Goal: Transaction & Acquisition: Purchase product/service

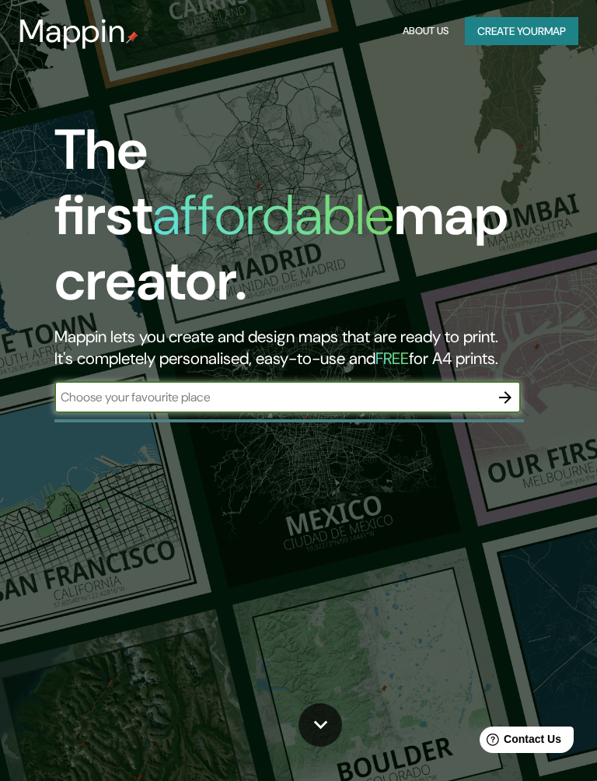
click at [178, 388] on input "text" at bounding box center [272, 397] width 436 height 18
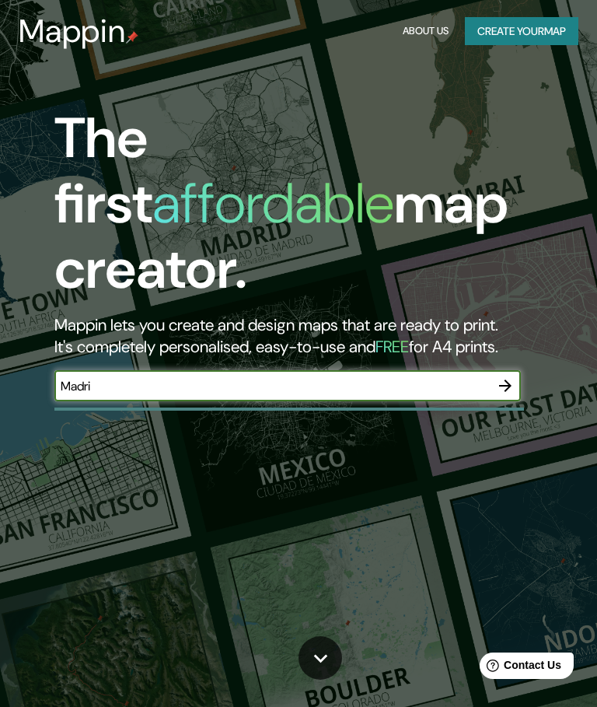
type input "Madrid"
click at [508, 376] on icon "button" at bounding box center [505, 385] width 19 height 19
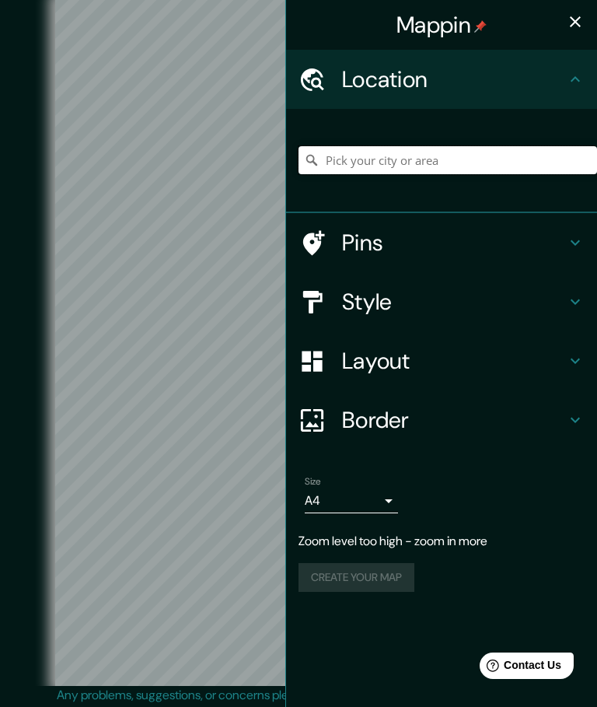
click at [460, 166] on input "Pick your city or area" at bounding box center [448, 160] width 299 height 28
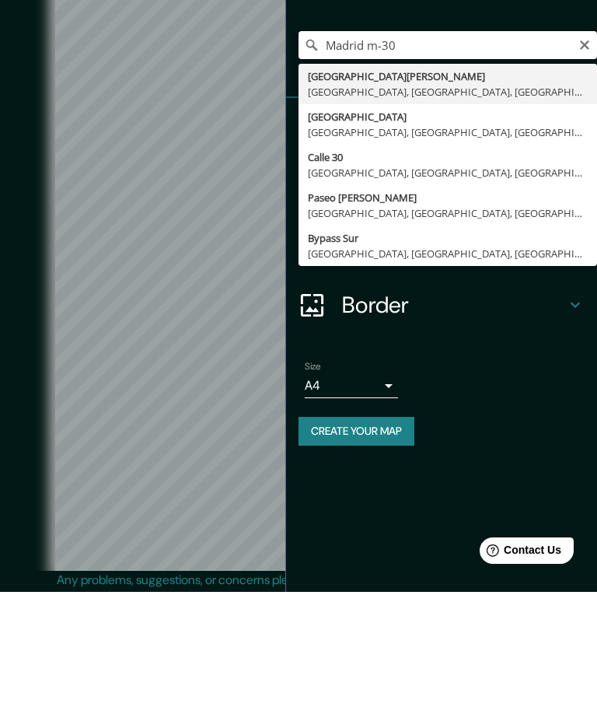
type input "Avenida De Los Rosales, 28021 Madrid, Madrid, España"
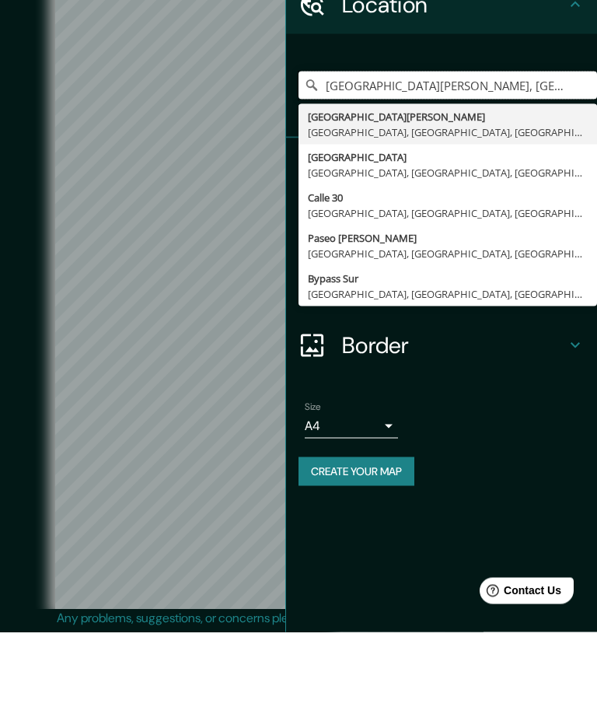
scroll to position [57, 0]
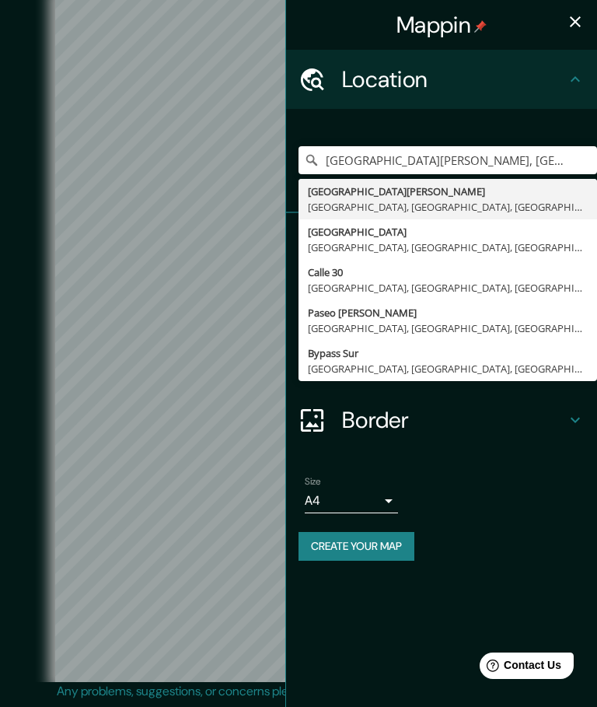
click at [391, 543] on button "Create your map" at bounding box center [357, 546] width 116 height 29
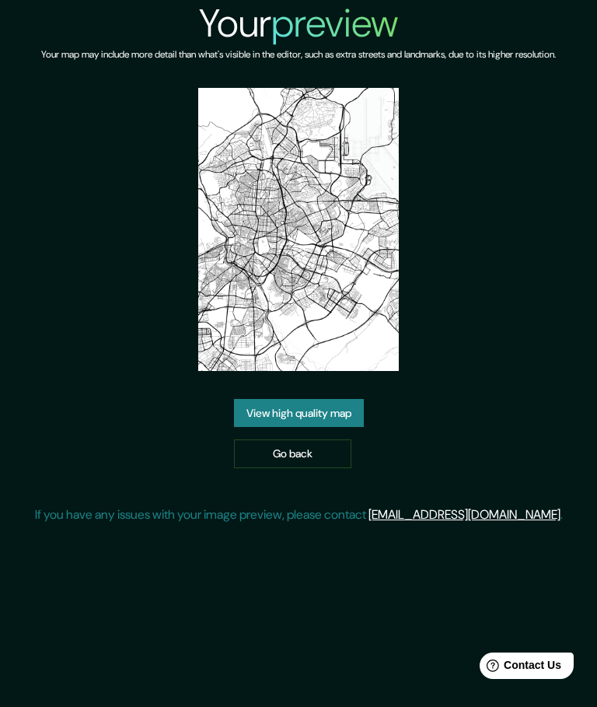
click at [327, 468] on link "Go back" at bounding box center [292, 453] width 117 height 29
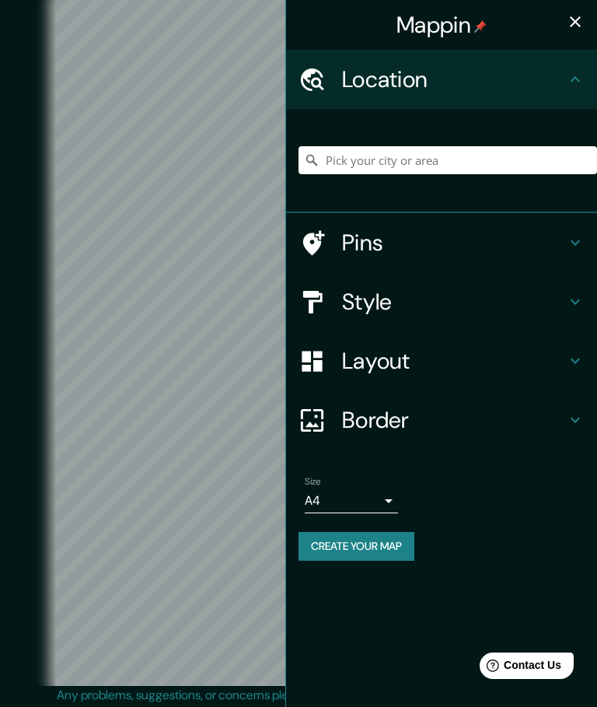
click at [576, 411] on icon at bounding box center [575, 420] width 19 height 19
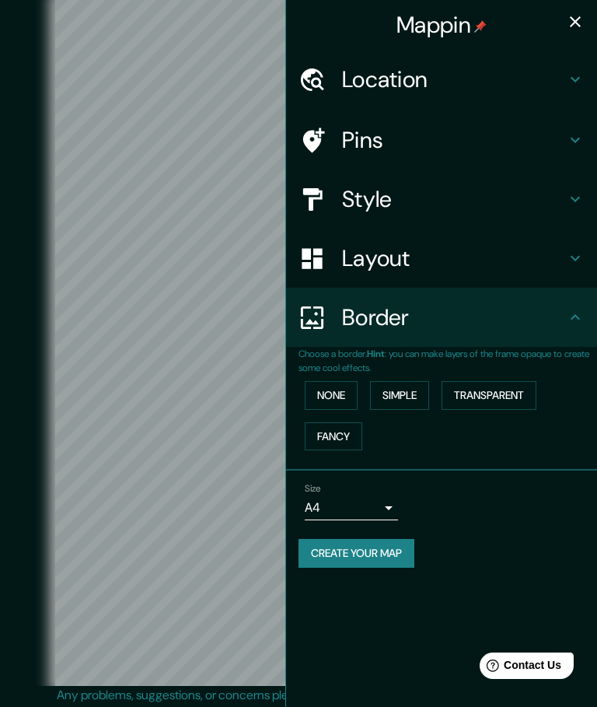
click at [408, 381] on button "Simple" at bounding box center [399, 395] width 59 height 29
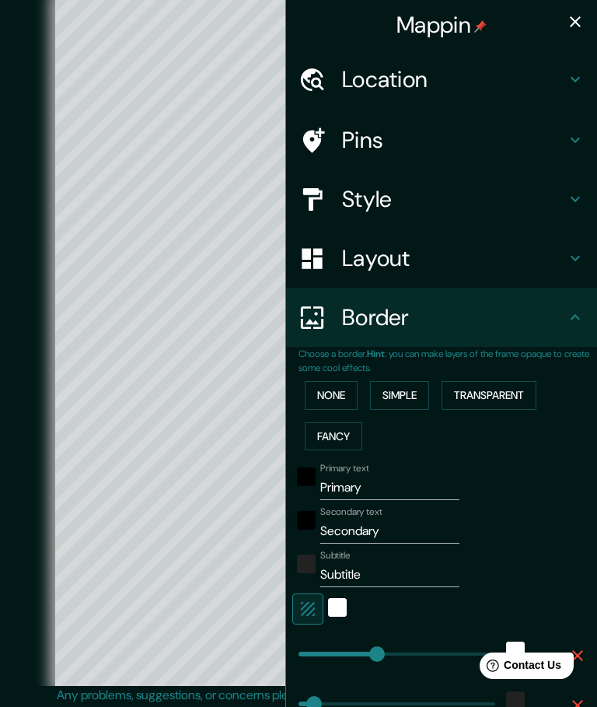
click at [583, 17] on icon "button" at bounding box center [575, 21] width 19 height 19
type input "250"
type input "50"
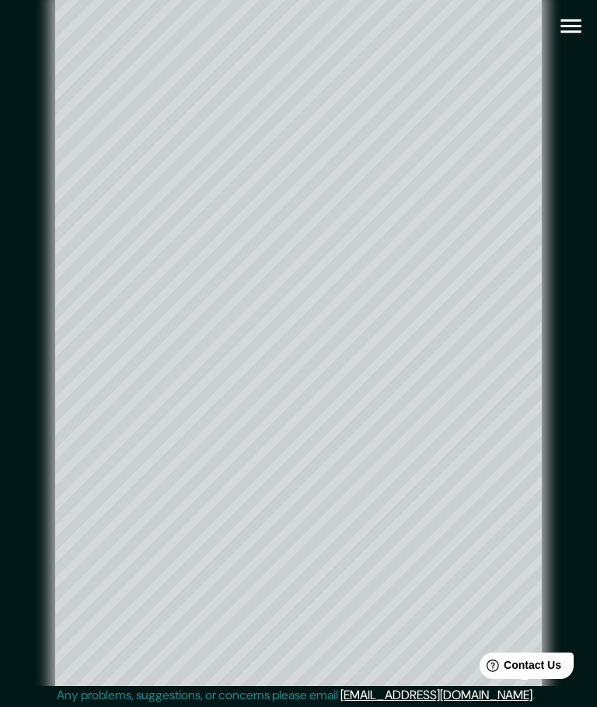
click at [581, 12] on icon "button" at bounding box center [571, 25] width 27 height 27
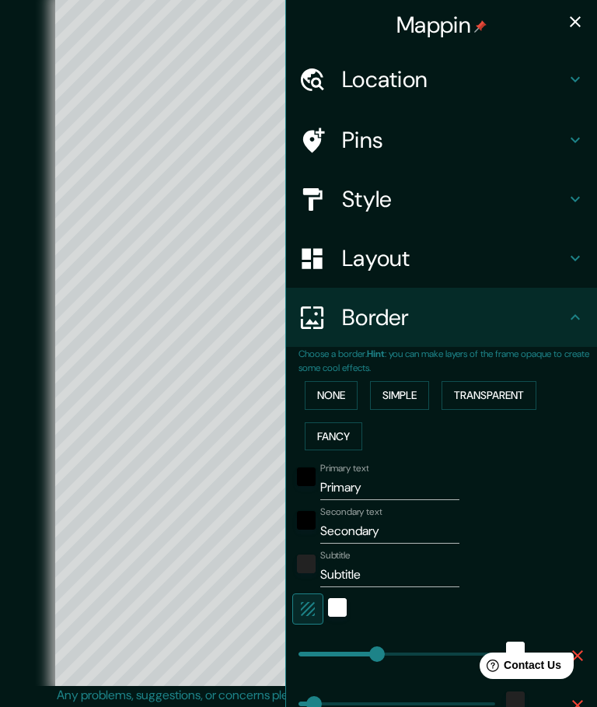
type input "250"
type input "50"
click at [336, 388] on button "None" at bounding box center [331, 395] width 53 height 29
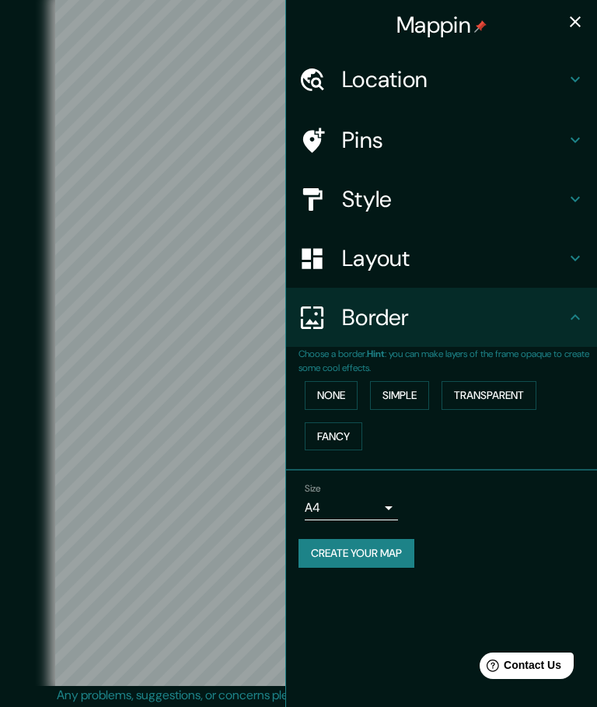
click at [406, 381] on button "Simple" at bounding box center [399, 395] width 59 height 29
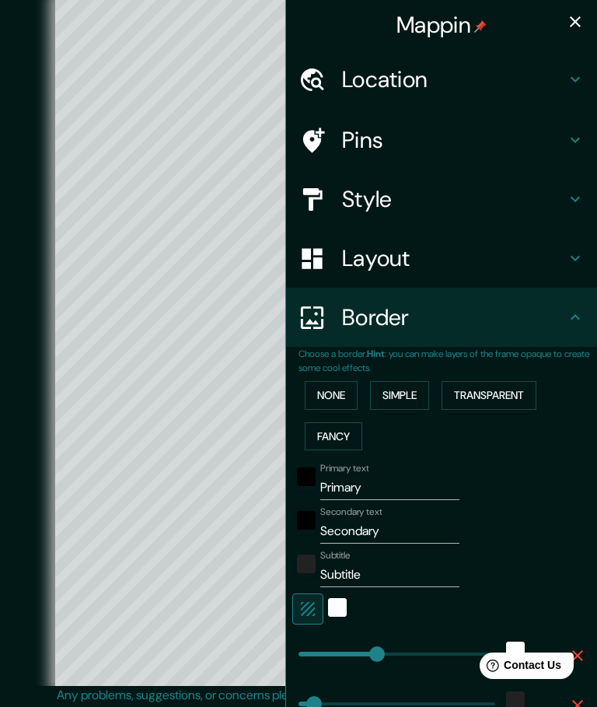
click at [510, 388] on button "Transparent" at bounding box center [489, 395] width 95 height 29
click at [506, 382] on button "Transparent" at bounding box center [489, 395] width 95 height 29
type input "300"
type input "50"
click at [345, 435] on button "Fancy" at bounding box center [334, 436] width 58 height 29
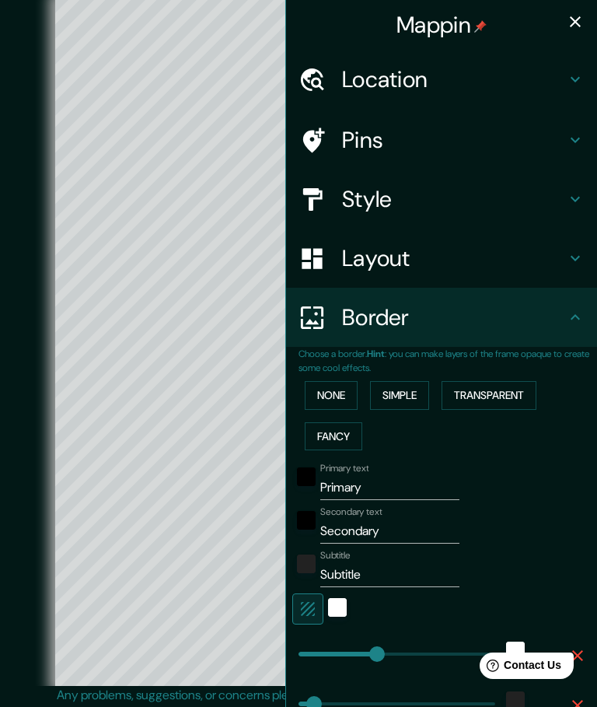
click at [355, 481] on input "Primary" at bounding box center [389, 487] width 139 height 25
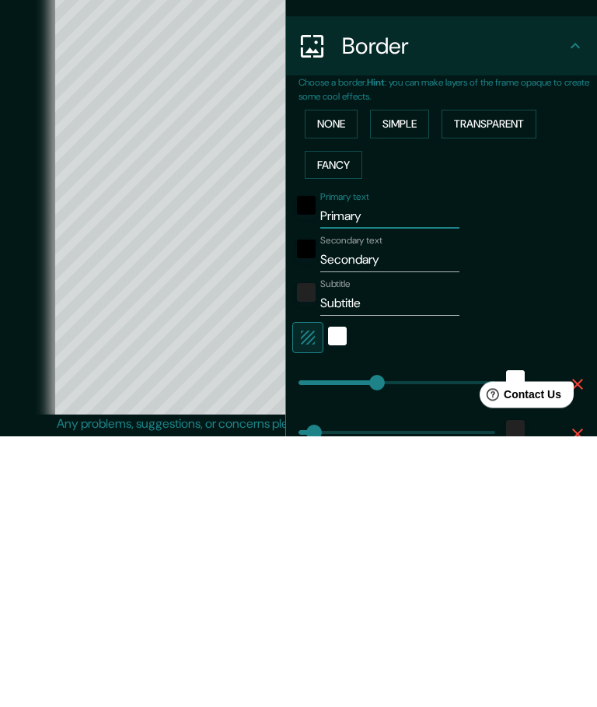
type input "Primar"
type input "250"
type input "50"
type input "25"
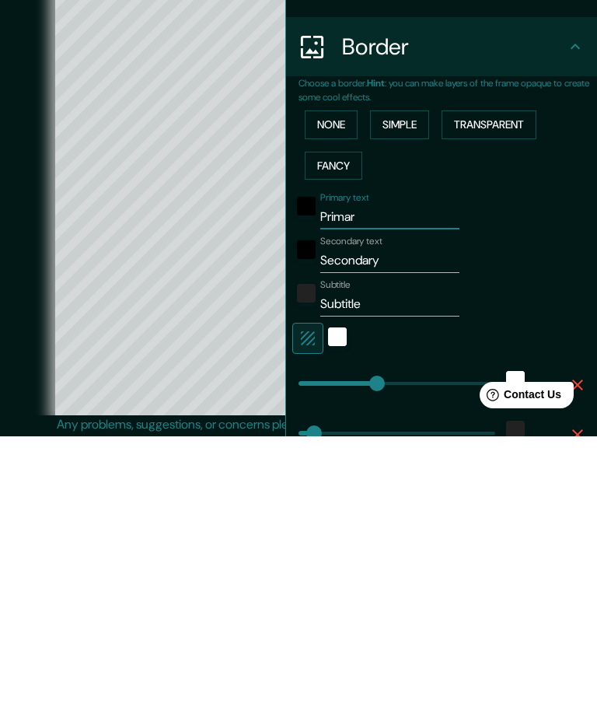
type input "Prima"
type input "250"
type input "50"
type input "25"
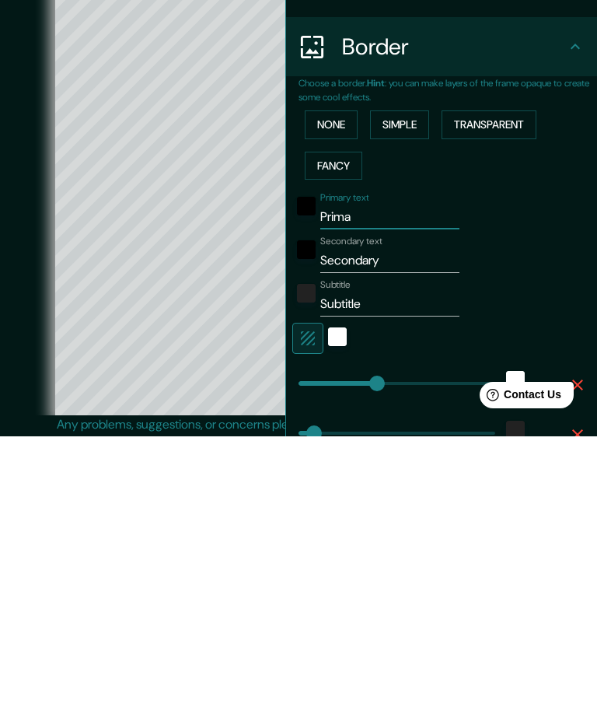
type input "Prim"
type input "250"
type input "50"
type input "25"
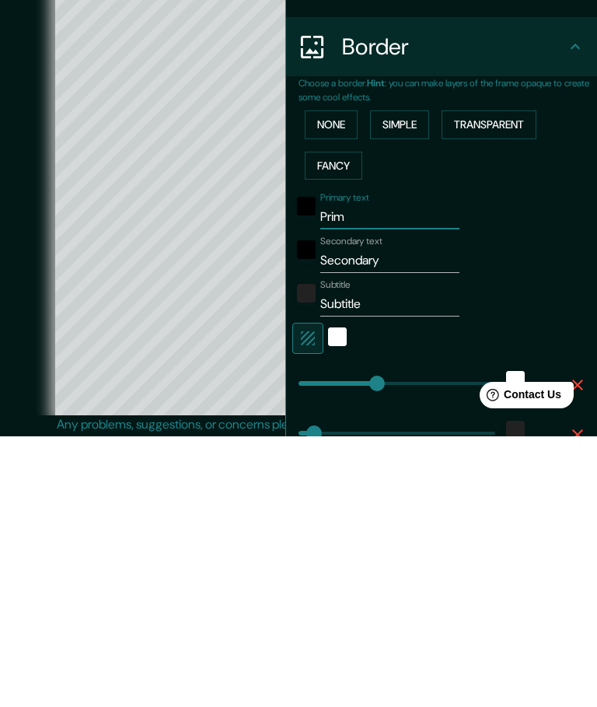
type input "Pri"
type input "250"
type input "50"
type input "25"
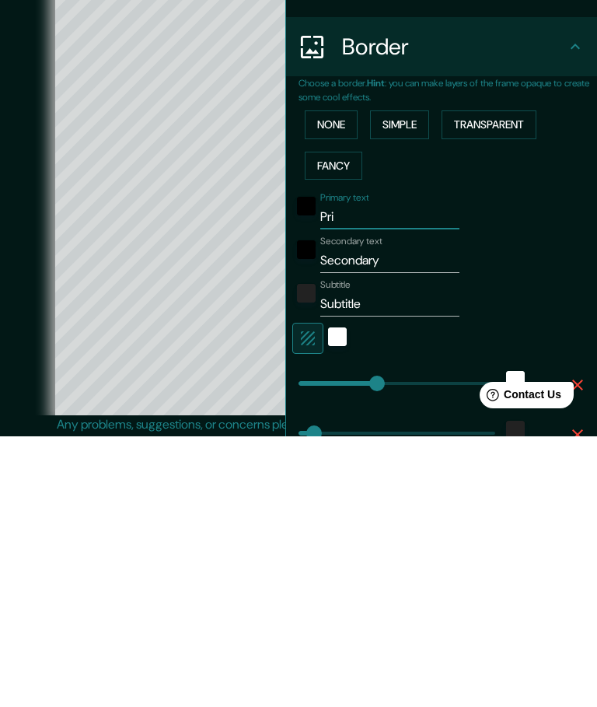
type input "Pr"
type input "250"
type input "50"
type input "25"
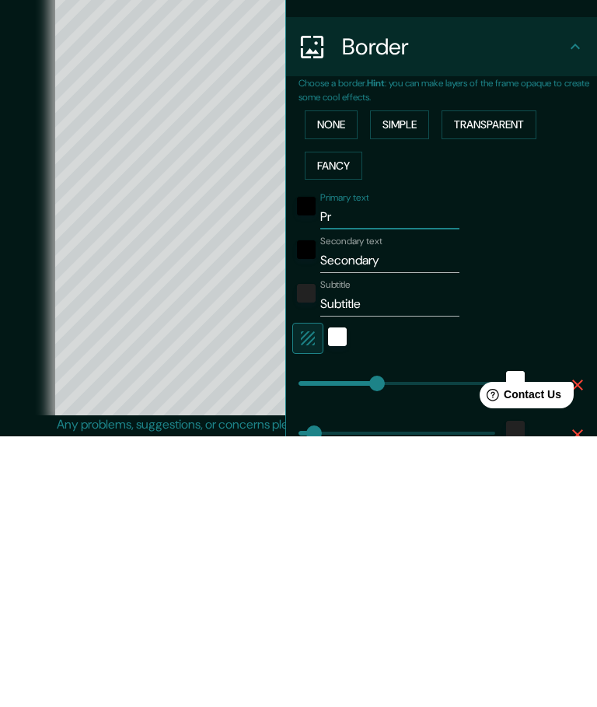
type input "P"
type input "250"
type input "50"
type input "25"
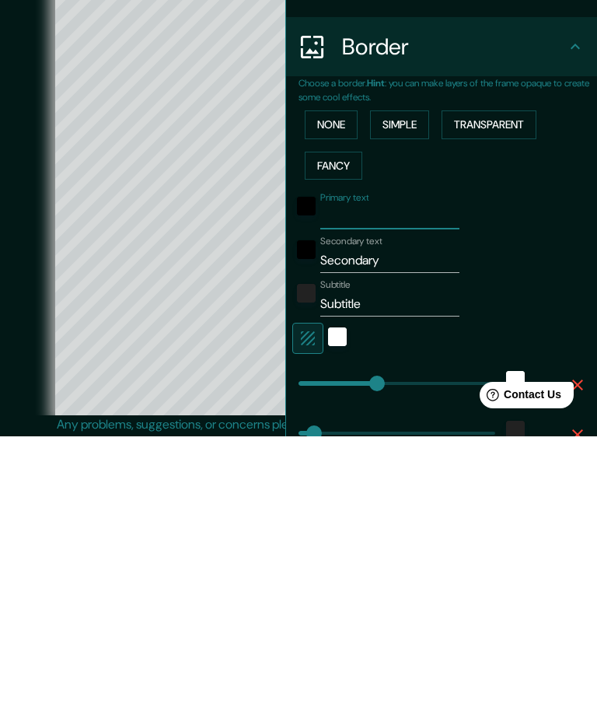
click at [414, 519] on input "Secondary" at bounding box center [389, 531] width 139 height 25
type input "Secondar"
type input "250"
type input "50"
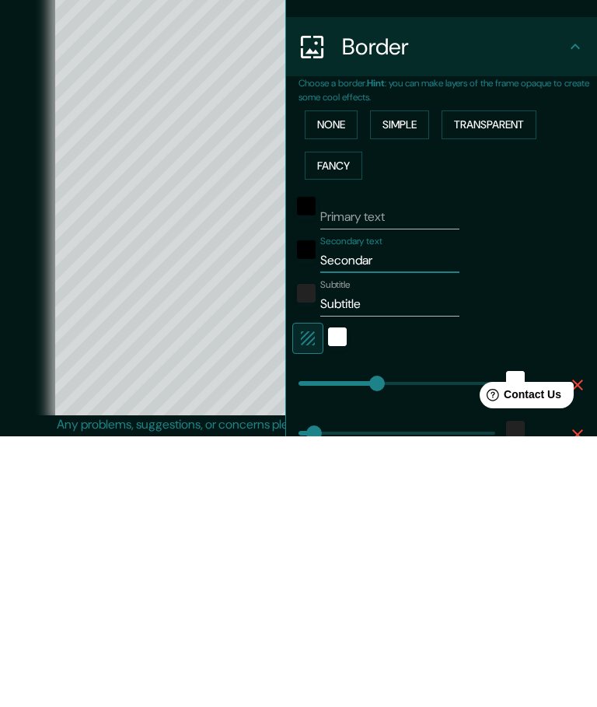
type input "25"
type input "Seconda"
type input "250"
type input "50"
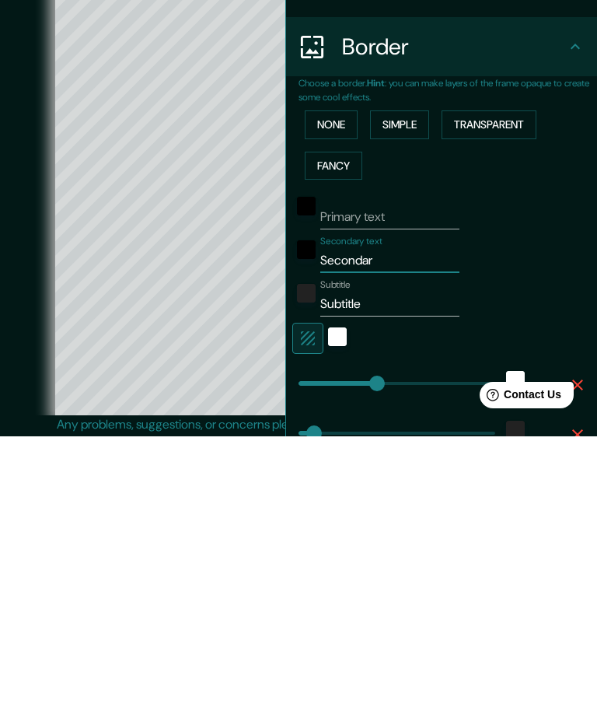
type input "25"
type input "Second"
type input "250"
type input "50"
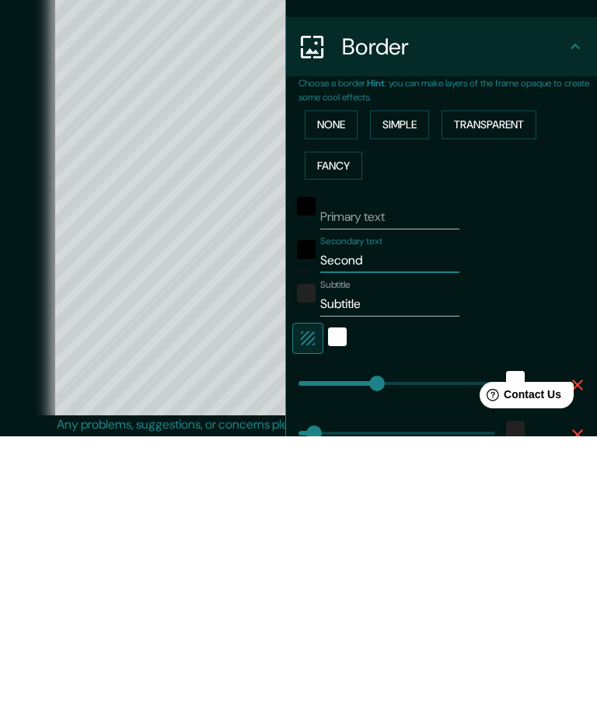
type input "25"
type input "Seco"
type input "250"
type input "50"
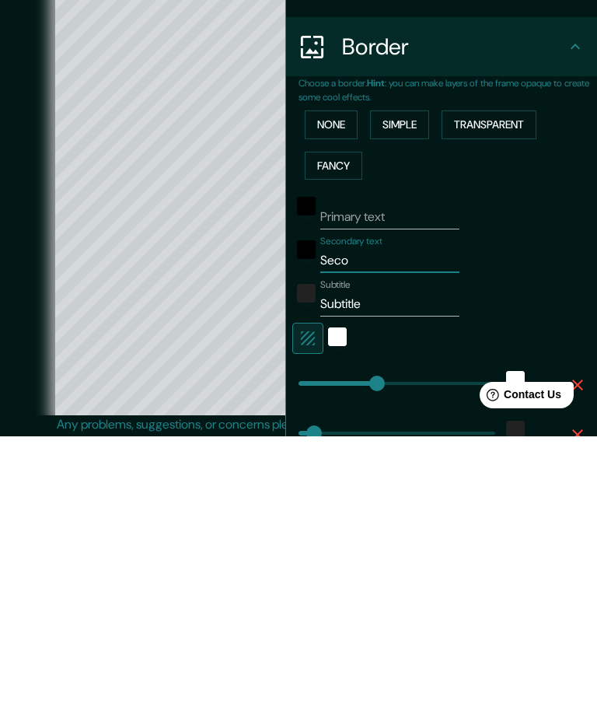
type input "25"
type input "Sec"
type input "250"
type input "50"
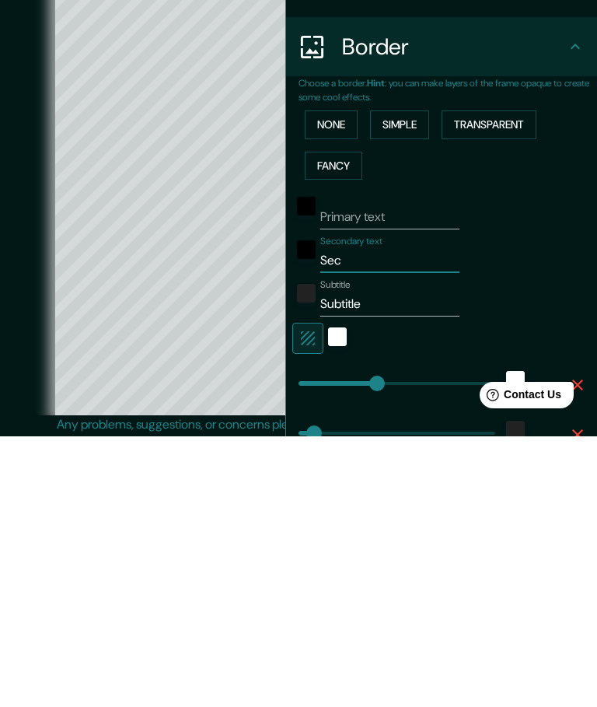
type input "25"
type input "Se"
type input "250"
type input "50"
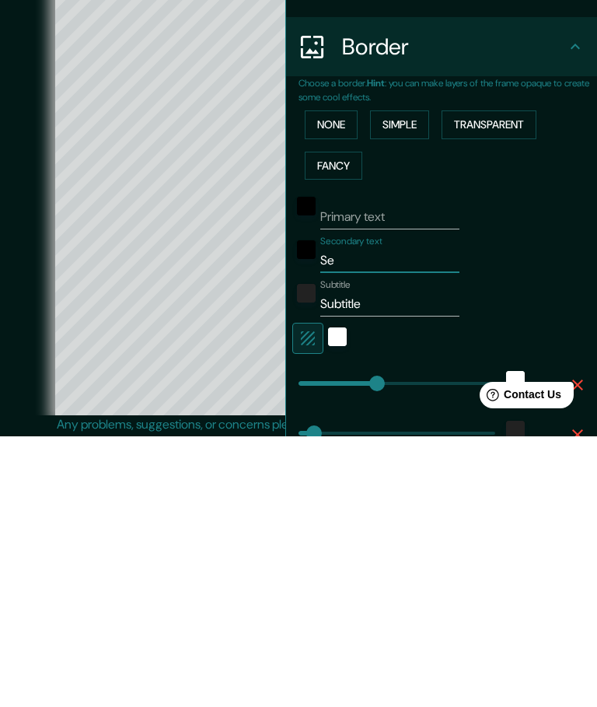
type input "25"
type input "S"
type input "250"
type input "50"
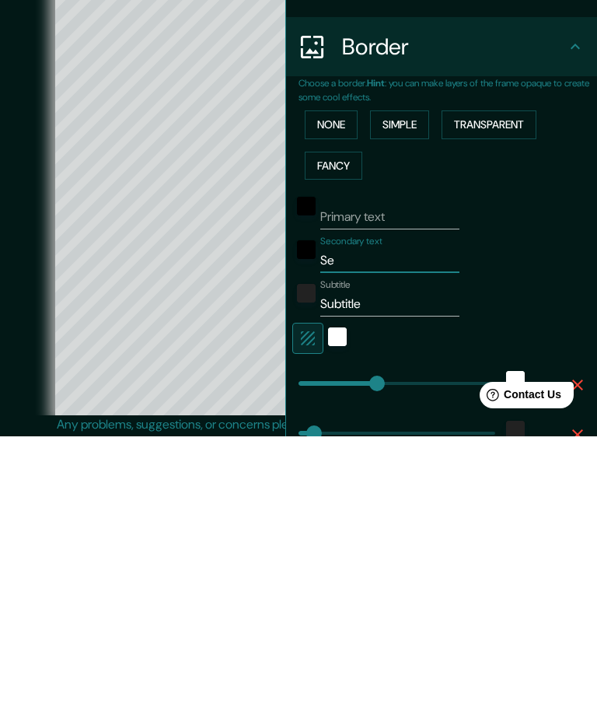
type input "25"
type input "250"
type input "50"
type input "25"
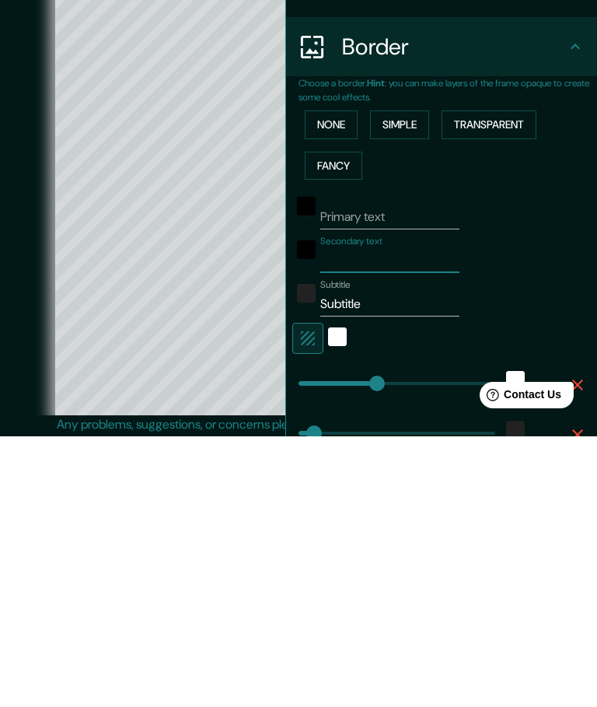
click at [345, 598] on div "white" at bounding box center [337, 607] width 19 height 19
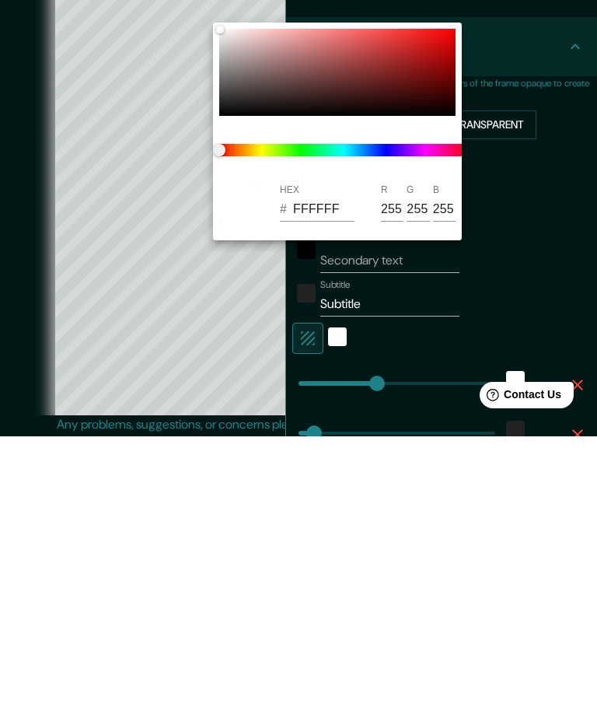
scroll to position [57, 0]
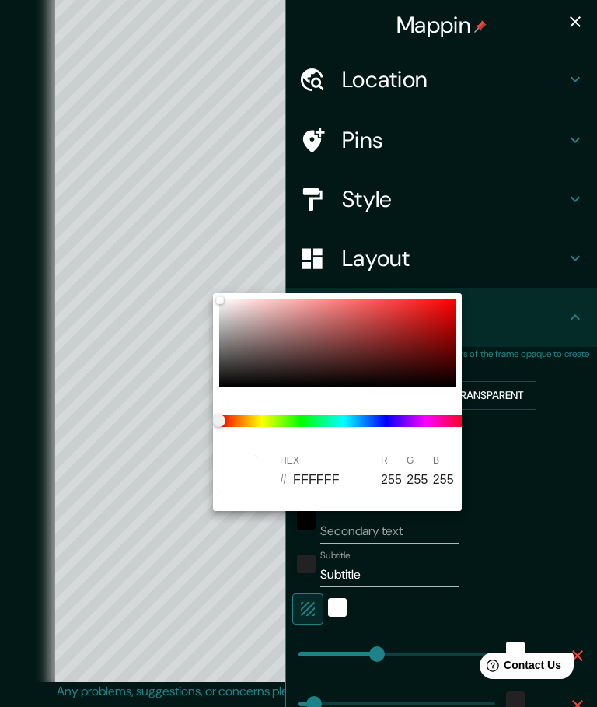
click at [336, 593] on div at bounding box center [298, 353] width 597 height 707
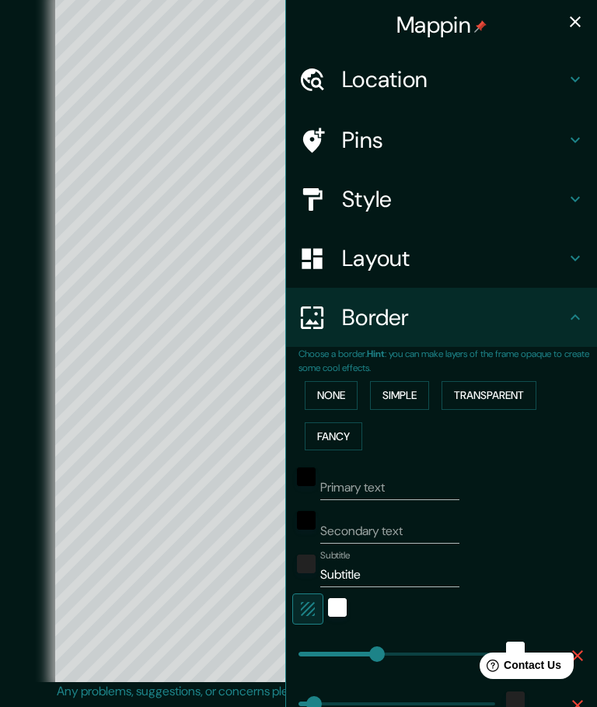
click at [582, 24] on icon "button" at bounding box center [575, 21] width 19 height 19
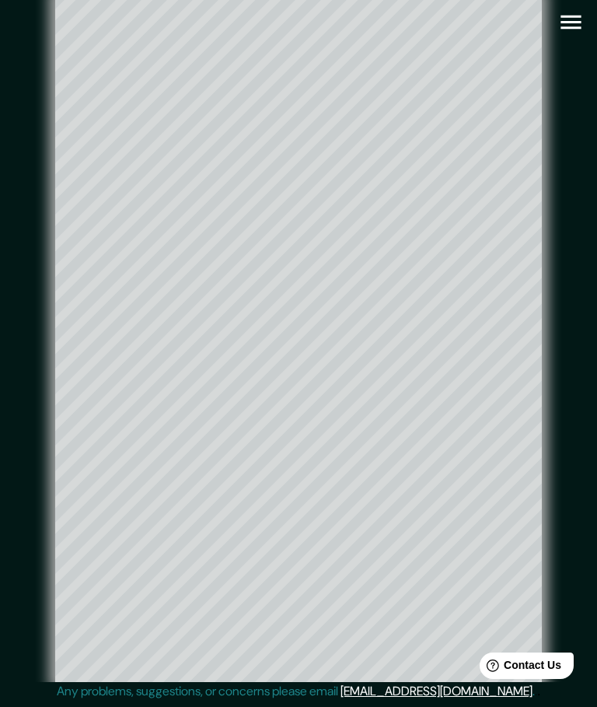
type input "250"
type input "50"
type input "25"
click at [581, 187] on div "© Mapbox © OpenStreetMap Improve this map" at bounding box center [298, 339] width 587 height 686
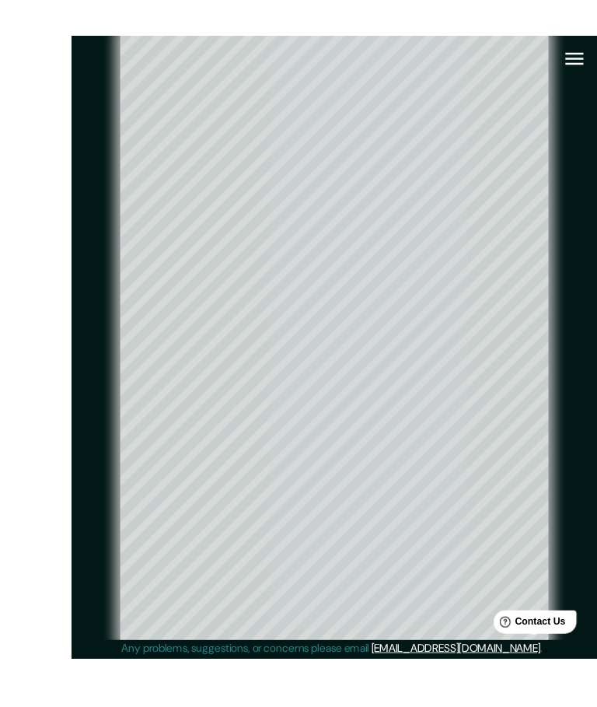
scroll to position [17, 0]
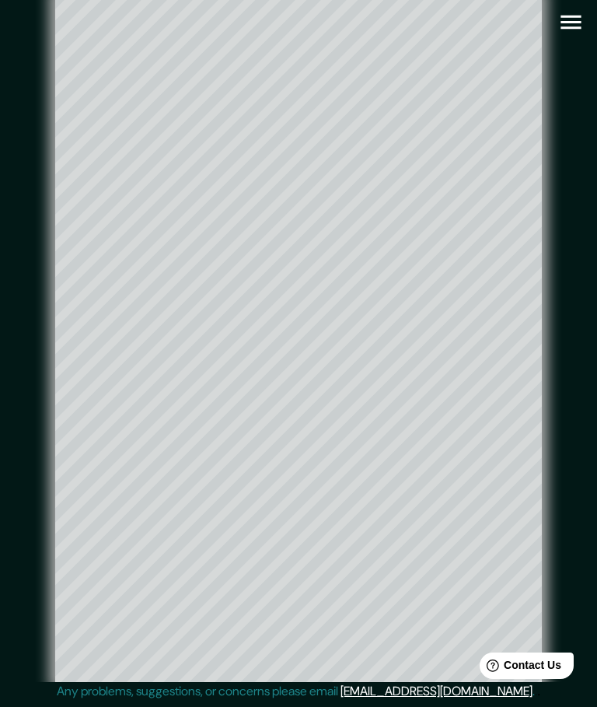
click at [583, 9] on icon "button" at bounding box center [571, 22] width 27 height 27
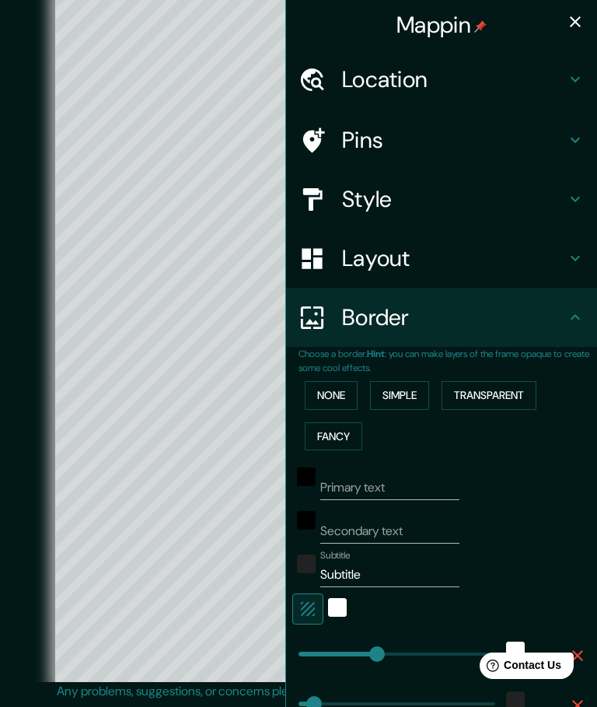
type input "250"
type input "50"
type input "25"
click at [308, 559] on div "color-222222" at bounding box center [306, 564] width 19 height 19
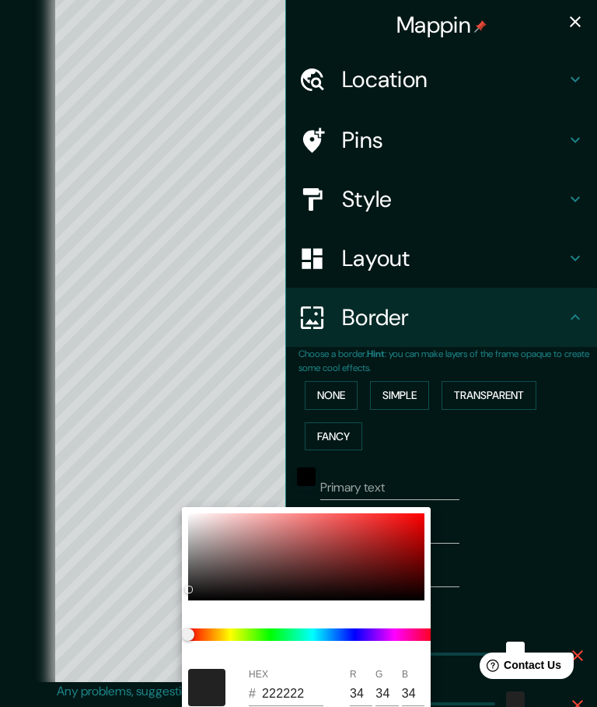
click at [194, 669] on div at bounding box center [206, 687] width 37 height 37
click at [506, 525] on div at bounding box center [298, 353] width 597 height 707
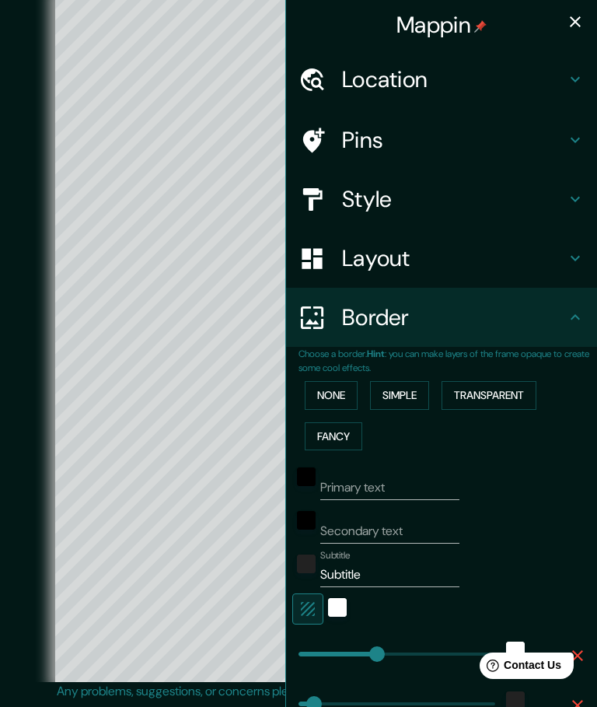
click at [513, 532] on div "Secondary text" at bounding box center [444, 524] width 305 height 37
click at [361, 569] on input "Subtitle" at bounding box center [389, 574] width 139 height 25
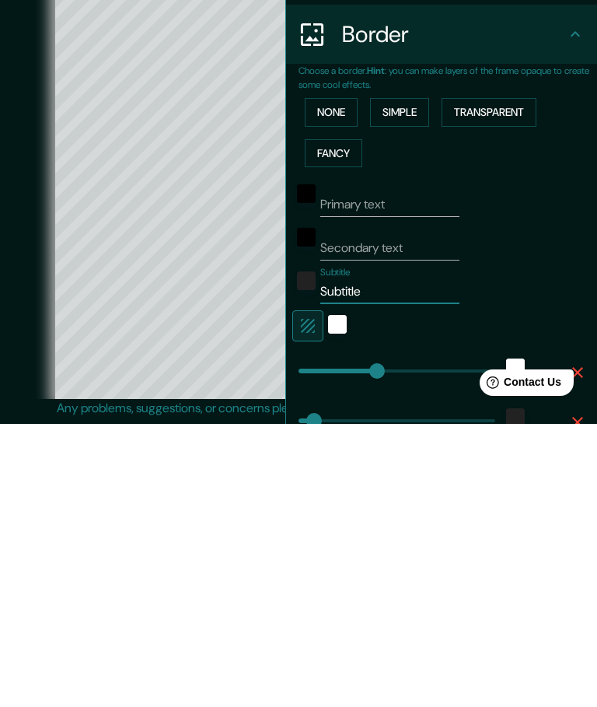
type input "Subtitl"
type input "250"
type input "50"
type input "25"
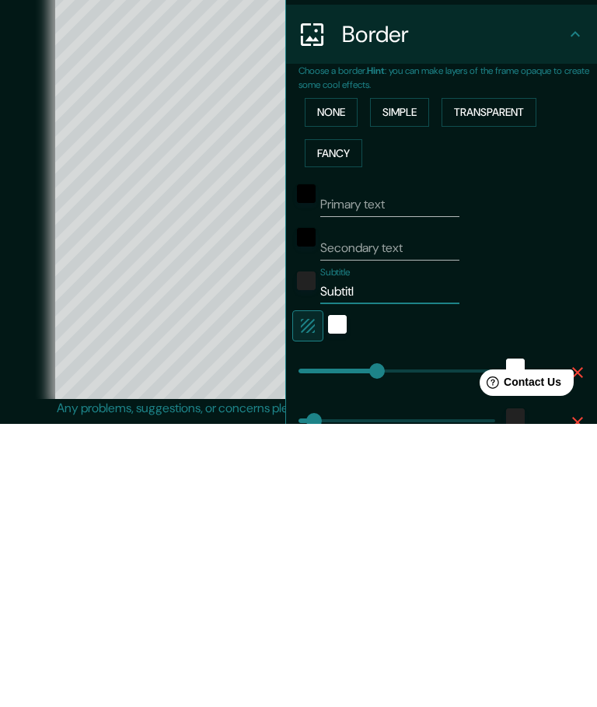
type input "Subtit"
type input "250"
type input "50"
type input "25"
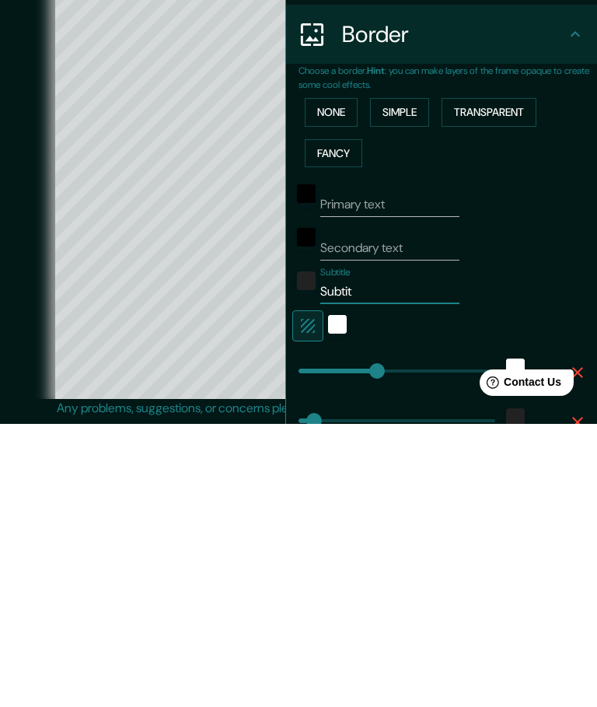
type input "Subti"
type input "250"
type input "50"
type input "25"
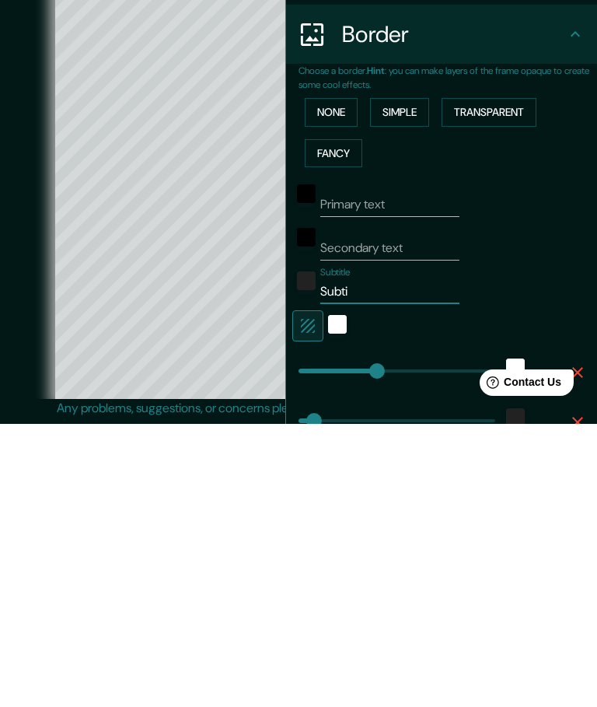
type input "Subt"
type input "250"
type input "50"
type input "25"
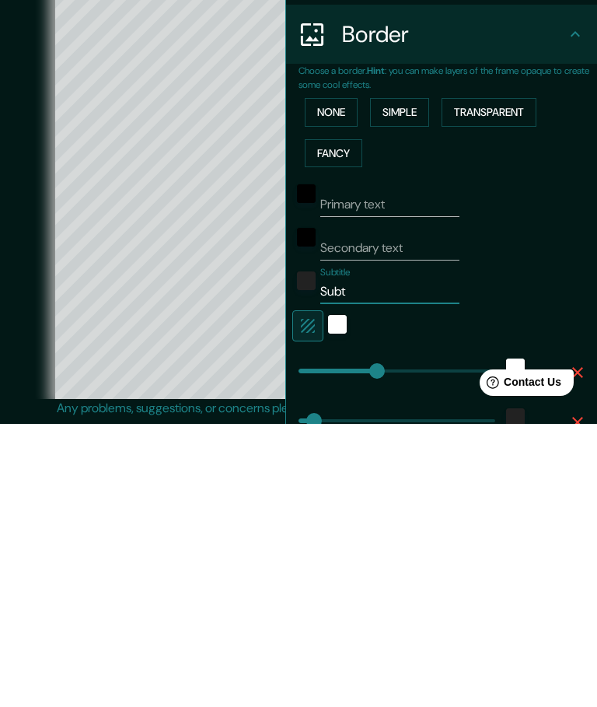
type input "Sub"
type input "250"
type input "50"
type input "25"
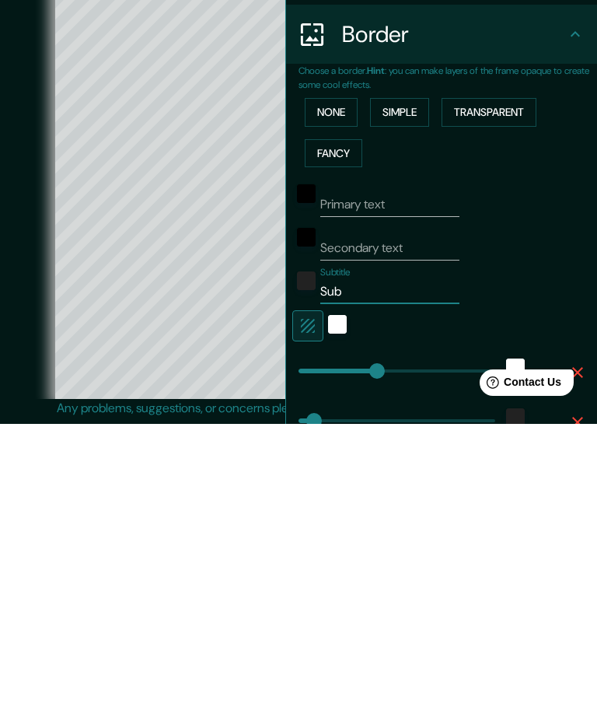
type input "Su"
type input "250"
type input "50"
type input "25"
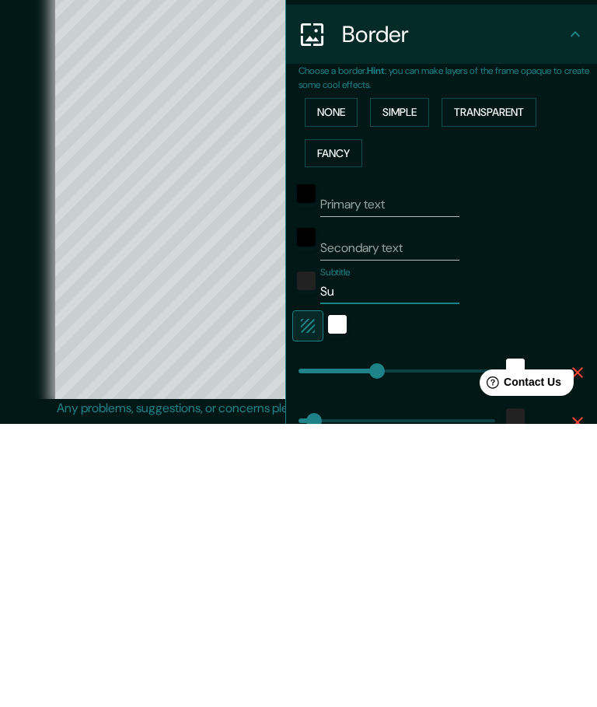
type input "S"
type input "250"
type input "50"
type input "25"
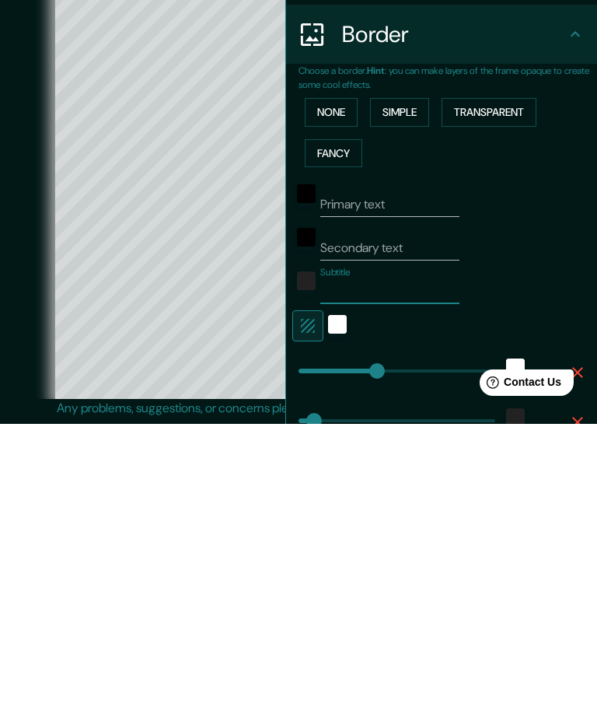
click at [328, 598] on div "white" at bounding box center [337, 607] width 19 height 19
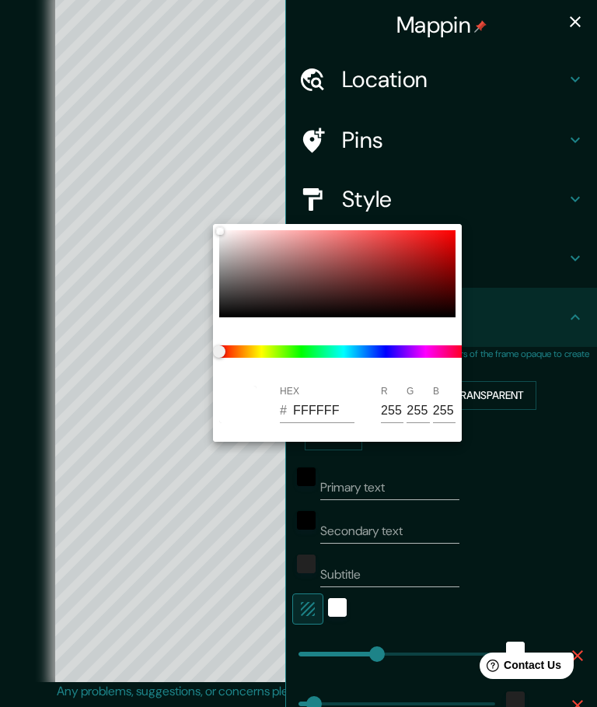
click at [337, 611] on div at bounding box center [298, 353] width 597 height 707
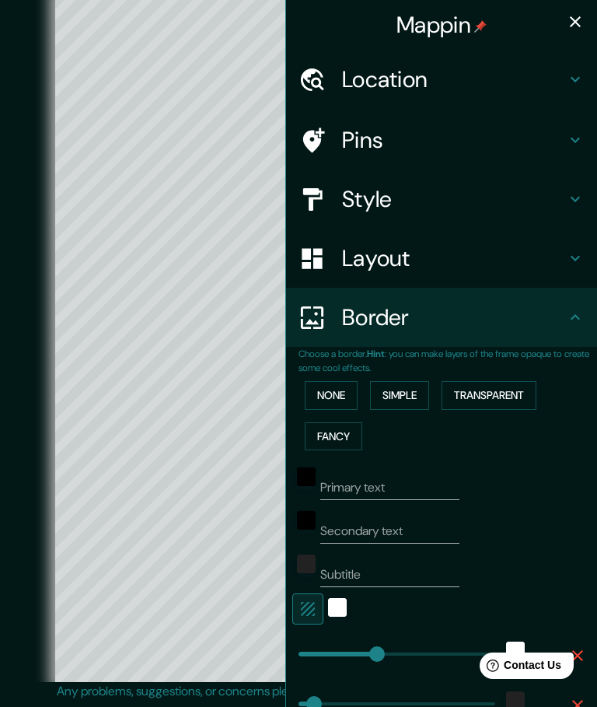
click at [340, 598] on div "white" at bounding box center [337, 607] width 19 height 19
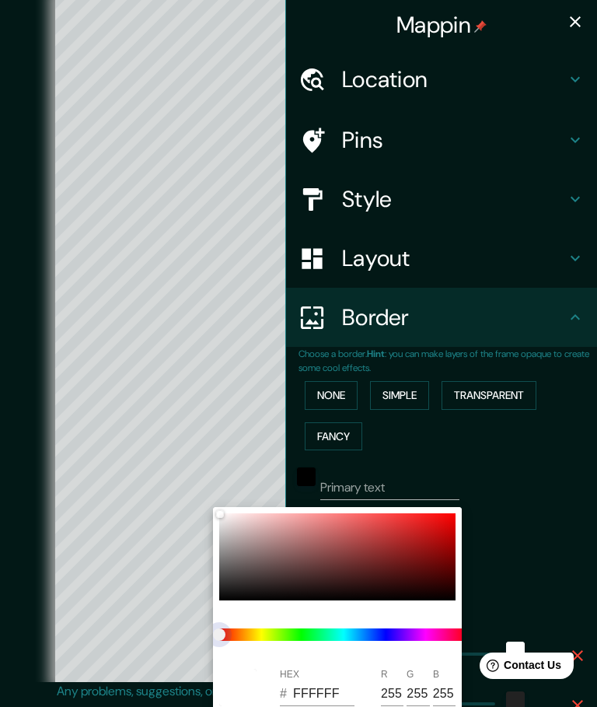
type input "250"
type input "50"
type input "25"
click at [542, 525] on div at bounding box center [298, 353] width 597 height 707
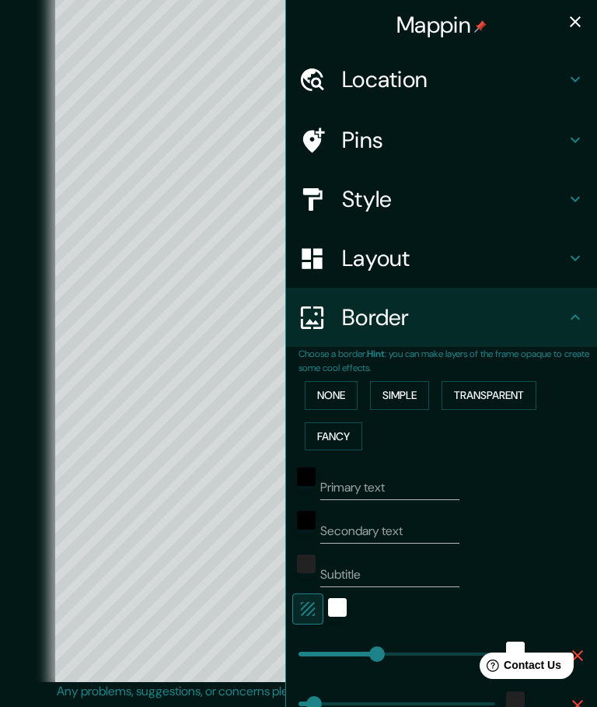
click at [422, 396] on button "Simple" at bounding box center [399, 395] width 59 height 29
click at [510, 385] on button "Transparent" at bounding box center [489, 395] width 95 height 29
click at [327, 381] on button "None" at bounding box center [331, 395] width 53 height 29
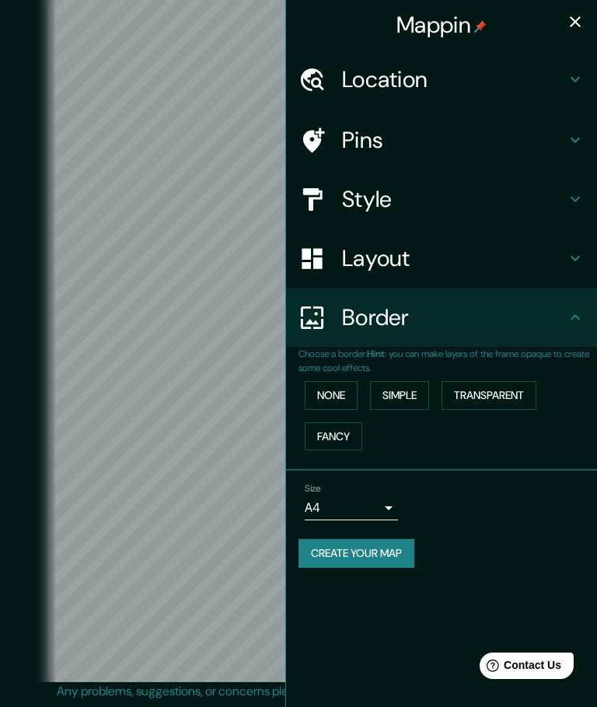
click at [581, 252] on icon at bounding box center [575, 258] width 19 height 19
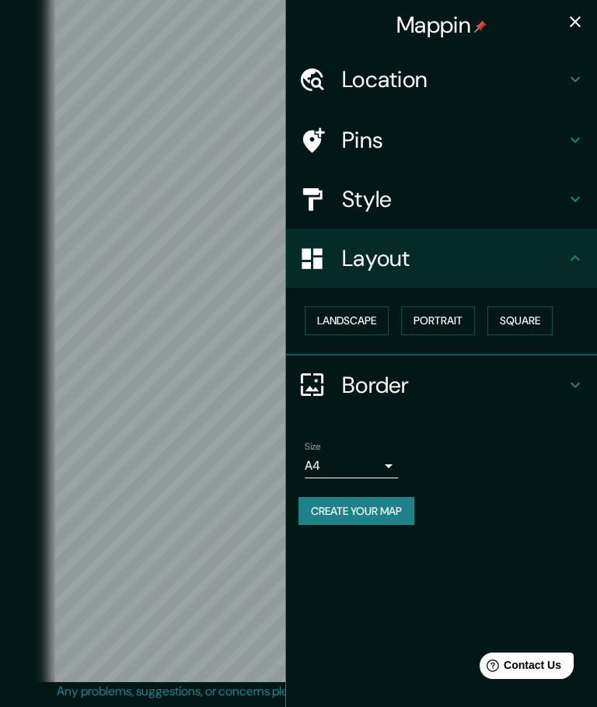
click at [375, 329] on button "Landscape" at bounding box center [347, 320] width 84 height 29
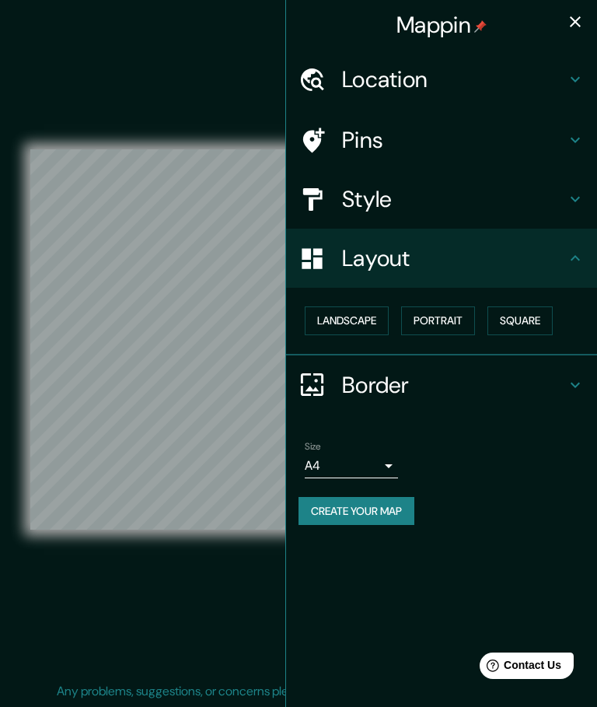
click at [454, 313] on button "Portrait" at bounding box center [438, 320] width 74 height 29
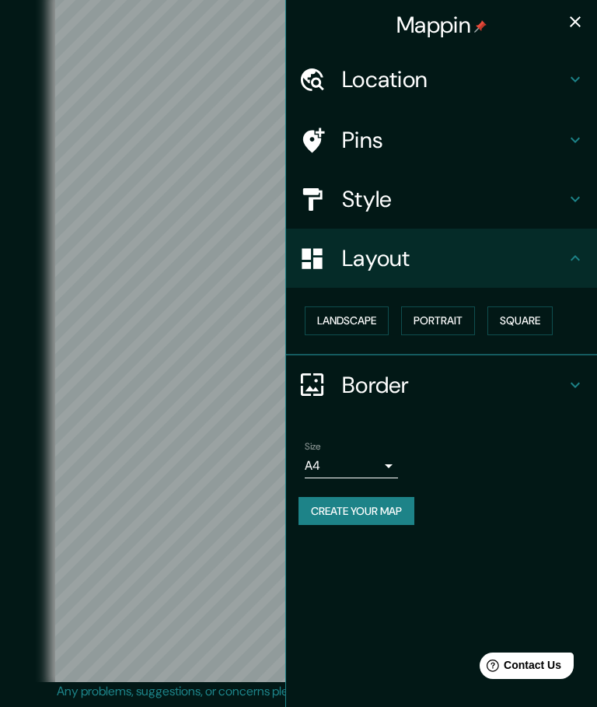
click at [545, 313] on button "Square" at bounding box center [520, 320] width 65 height 29
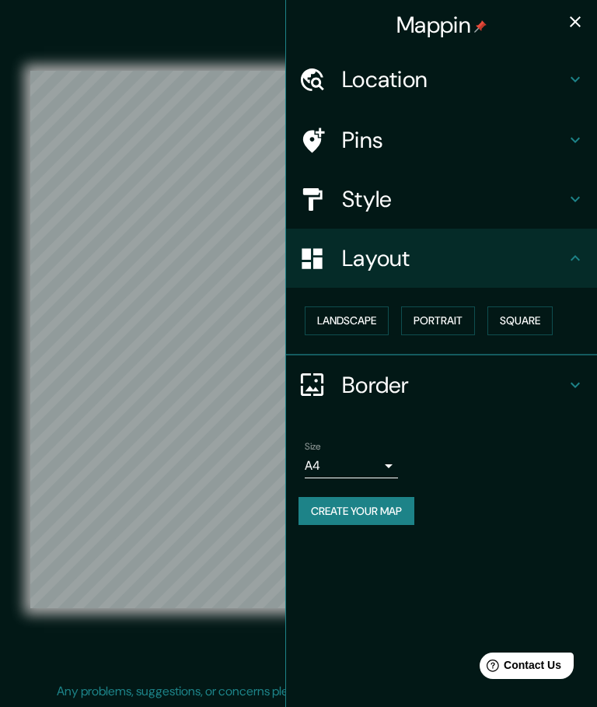
click at [580, 13] on icon "button" at bounding box center [575, 21] width 19 height 19
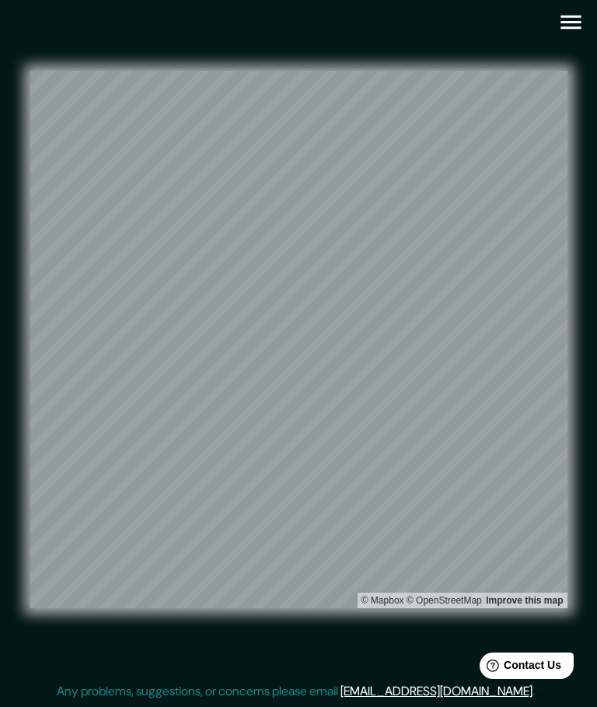
click at [588, 63] on div "© Mapbox © OpenStreetMap Improve this map" at bounding box center [298, 339] width 587 height 686
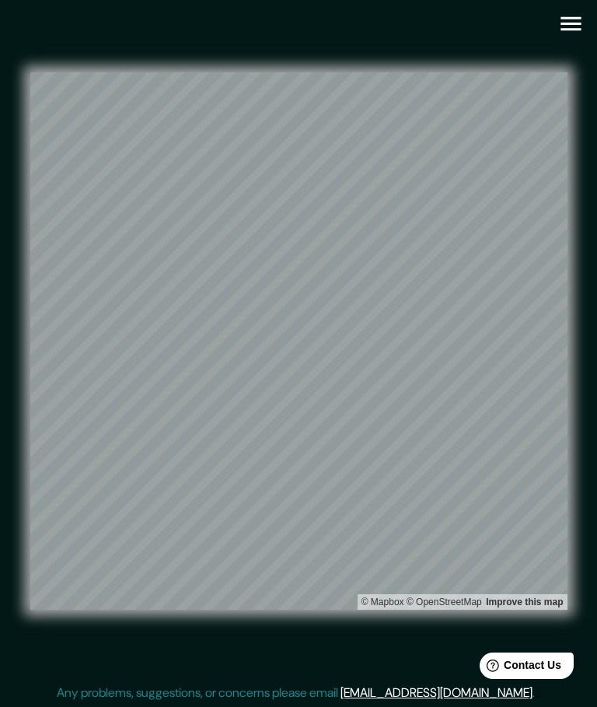
scroll to position [0, 0]
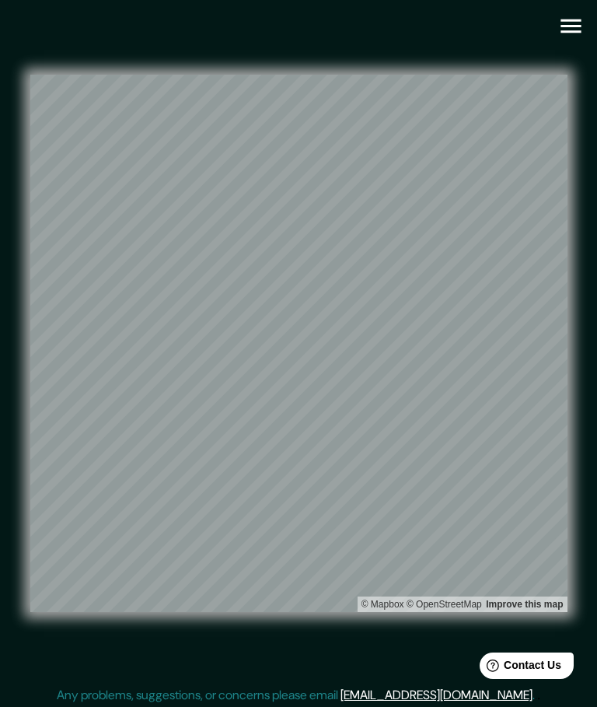
click at [581, 19] on icon "button" at bounding box center [571, 26] width 20 height 14
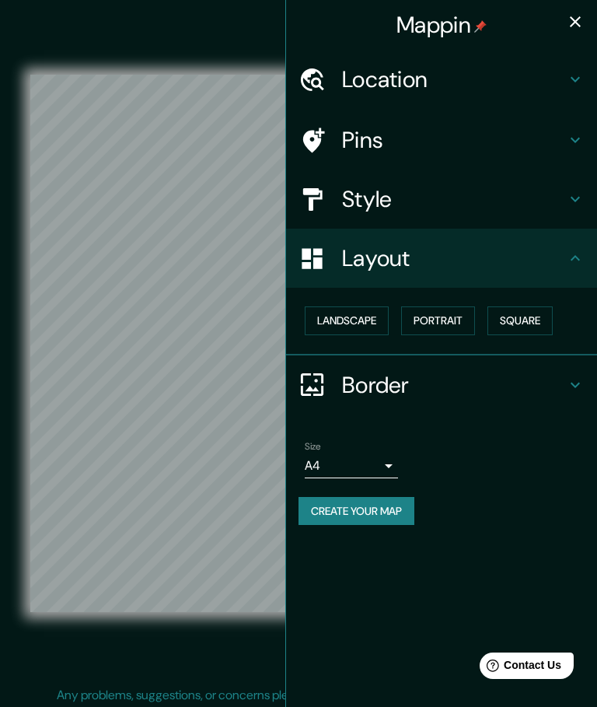
click at [569, 137] on icon at bounding box center [575, 140] width 19 height 19
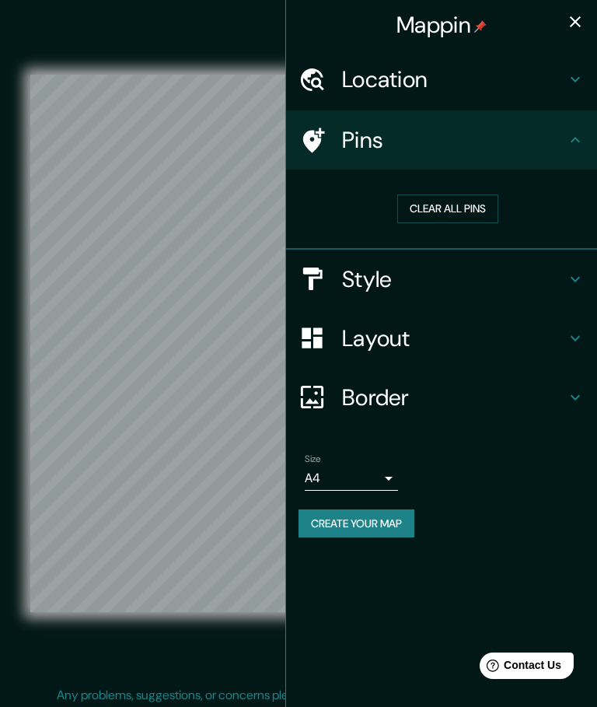
click at [577, 127] on div "Pins" at bounding box center [441, 139] width 311 height 59
click at [577, 274] on icon at bounding box center [575, 279] width 19 height 19
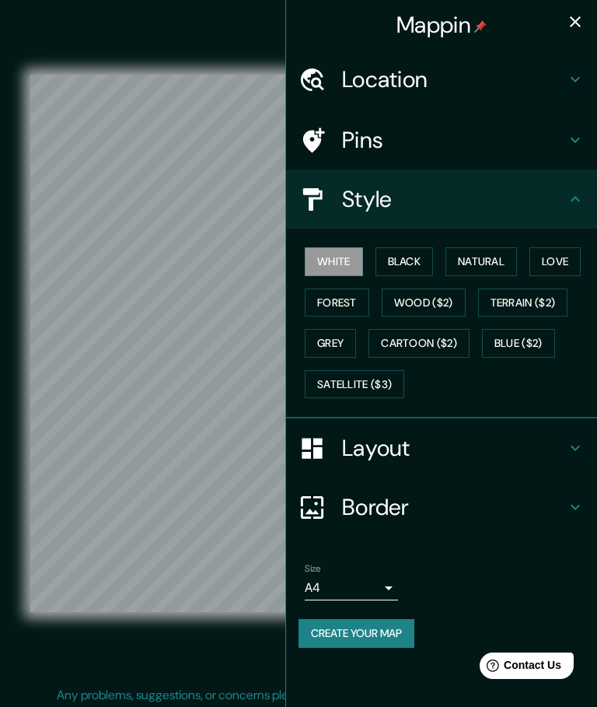
click at [414, 257] on button "Black" at bounding box center [405, 261] width 58 height 29
click at [492, 259] on button "Natural" at bounding box center [482, 261] width 72 height 29
click at [576, 253] on button "Love" at bounding box center [555, 261] width 51 height 29
click at [485, 266] on button "Natural" at bounding box center [482, 261] width 72 height 29
click at [352, 292] on button "Forest" at bounding box center [337, 303] width 65 height 29
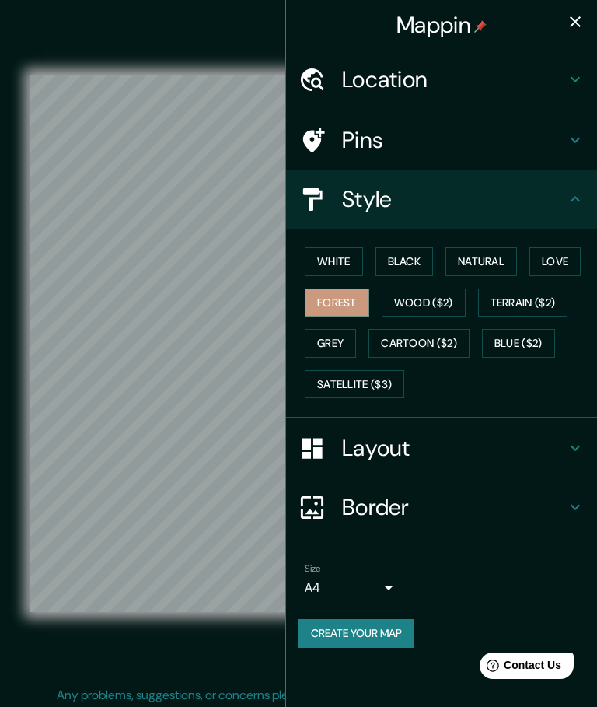
click at [430, 294] on button "Wood ($2)" at bounding box center [424, 303] width 84 height 29
click at [341, 329] on button "Grey" at bounding box center [330, 343] width 51 height 29
click at [345, 261] on button "White" at bounding box center [334, 261] width 58 height 29
click at [587, 24] on button "button" at bounding box center [575, 21] width 31 height 31
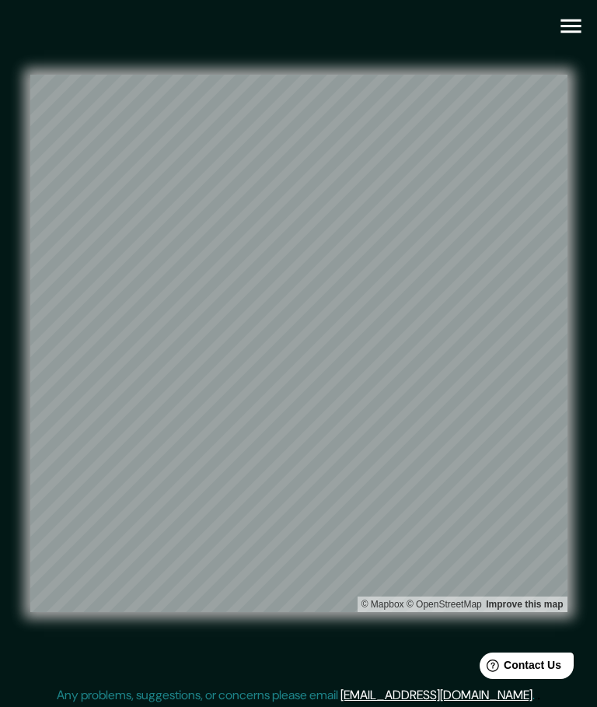
click at [573, 32] on icon "button" at bounding box center [571, 26] width 20 height 14
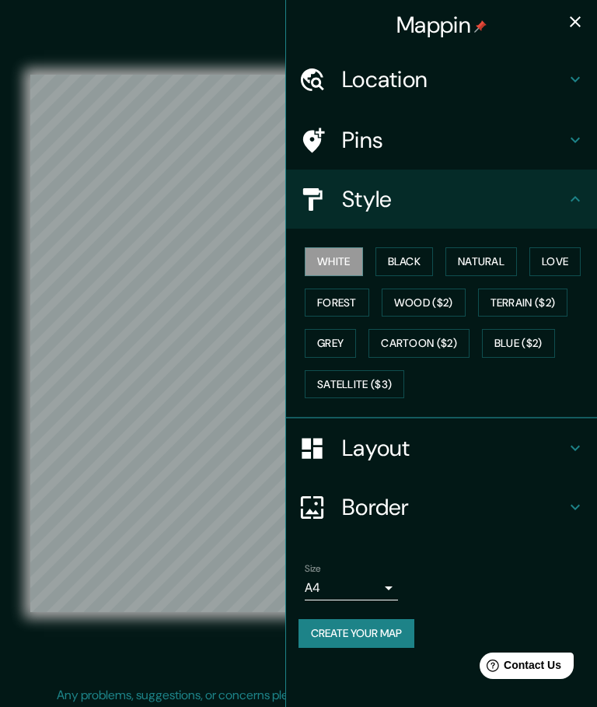
click at [384, 625] on button "Create your map" at bounding box center [357, 633] width 116 height 29
click at [334, 623] on button "Create your map" at bounding box center [357, 633] width 116 height 29
click at [382, 628] on button "Create your map" at bounding box center [357, 633] width 116 height 29
click at [585, 14] on button "button" at bounding box center [575, 21] width 31 height 31
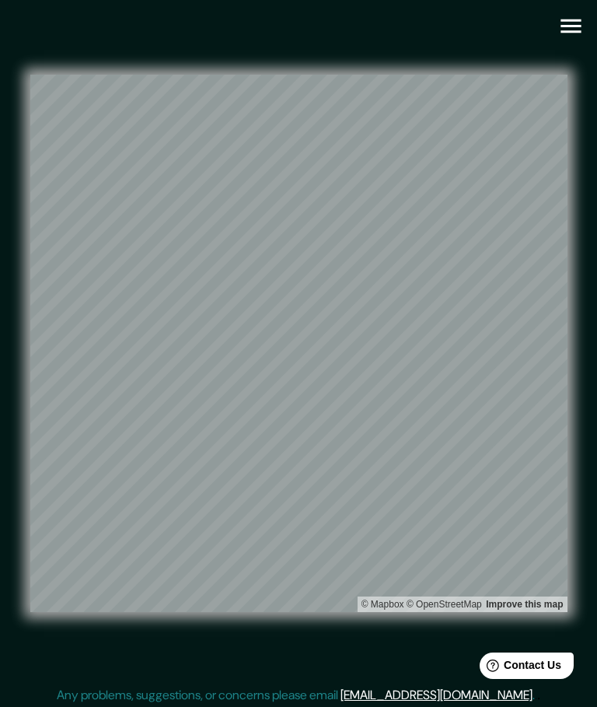
click at [563, 16] on icon "button" at bounding box center [571, 25] width 27 height 27
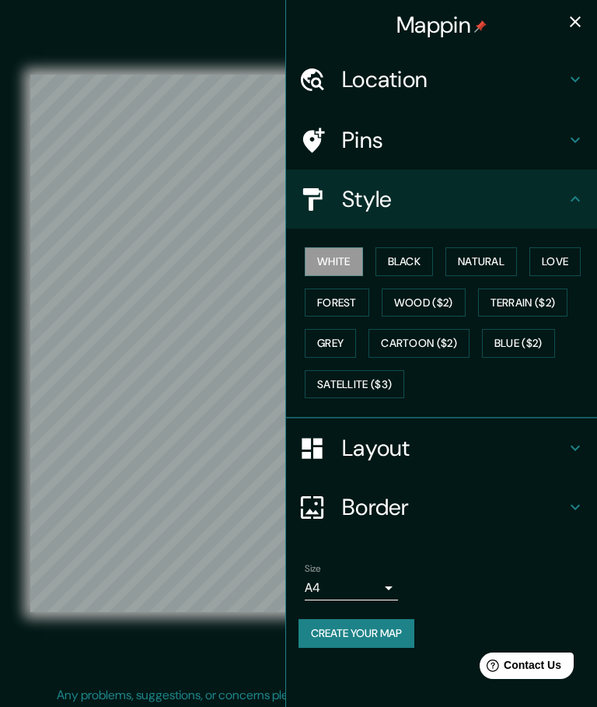
click at [390, 619] on button "Create your map" at bounding box center [357, 633] width 116 height 29
click at [343, 258] on button "White" at bounding box center [334, 261] width 58 height 29
click at [560, 457] on h4 "Layout" at bounding box center [454, 448] width 224 height 28
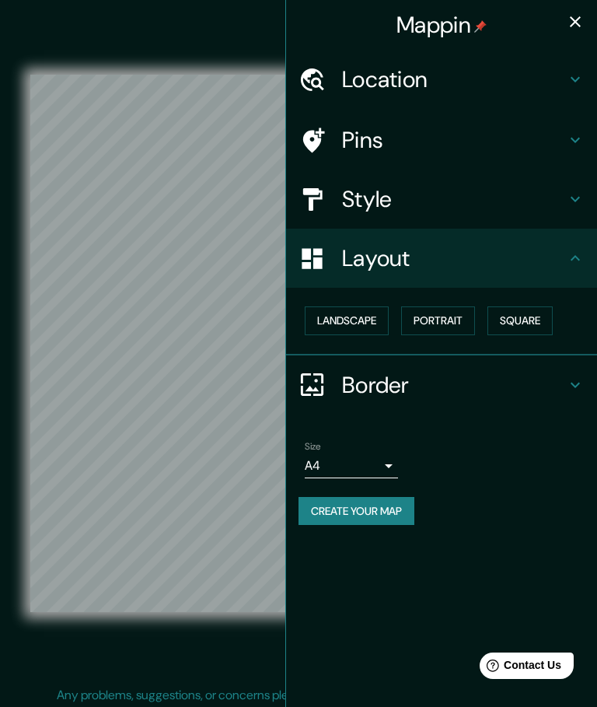
click at [369, 312] on button "Landscape" at bounding box center [347, 320] width 84 height 29
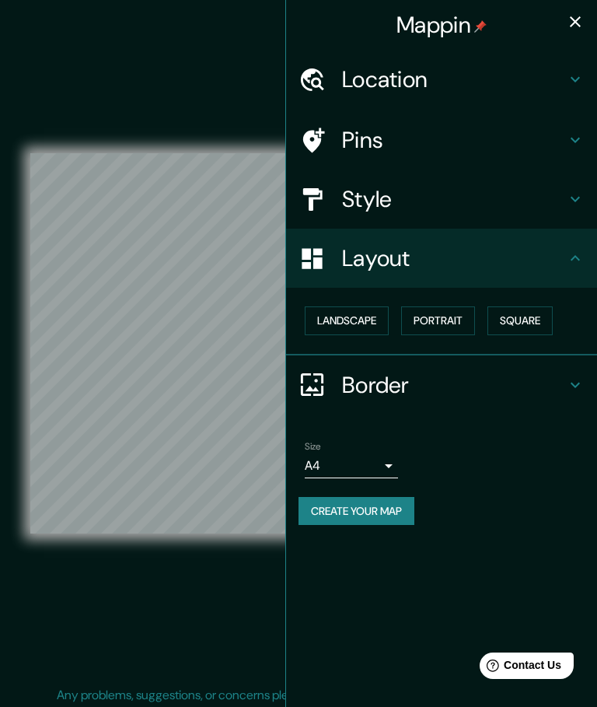
click at [363, 317] on button "Landscape" at bounding box center [347, 320] width 84 height 29
click at [450, 310] on button "Portrait" at bounding box center [438, 320] width 74 height 29
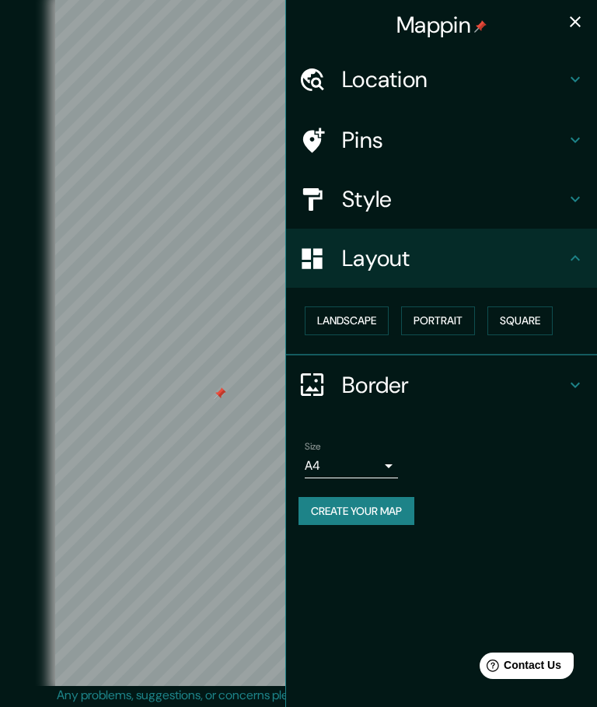
click at [576, 23] on icon "button" at bounding box center [575, 21] width 19 height 19
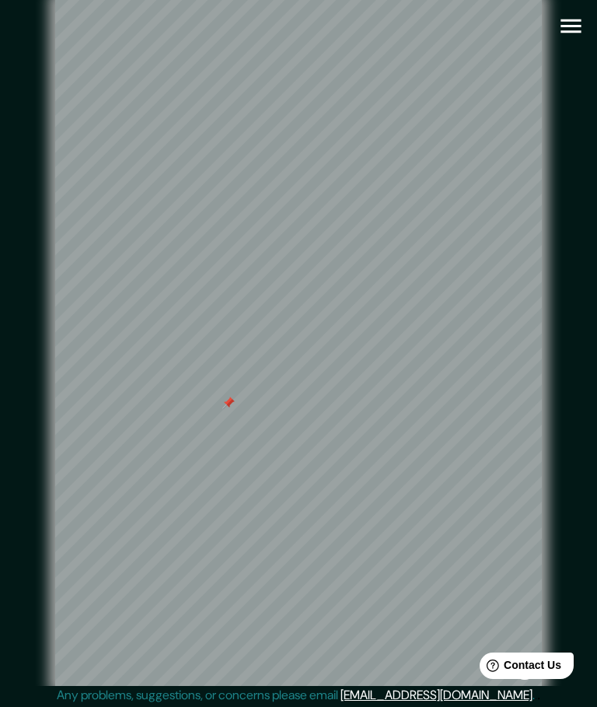
click at [573, 40] on button "button" at bounding box center [572, 26] width 40 height 40
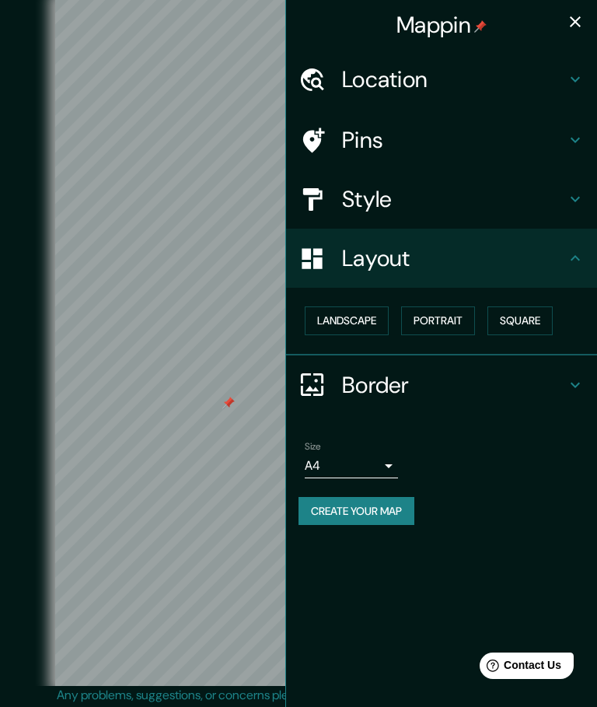
click at [395, 497] on button "Create your map" at bounding box center [357, 511] width 116 height 29
click at [389, 505] on div "Create your map" at bounding box center [442, 511] width 286 height 29
click at [383, 458] on body "Mappin Location Pins Style Layout Landscape Portrait Square Border Choose a bor…" at bounding box center [298, 353] width 597 height 707
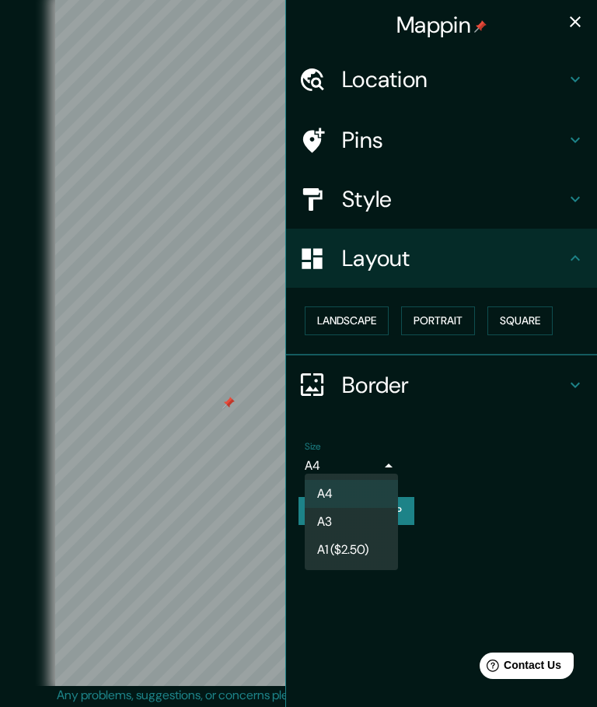
click at [359, 520] on li "A3" at bounding box center [351, 522] width 93 height 28
type input "a4"
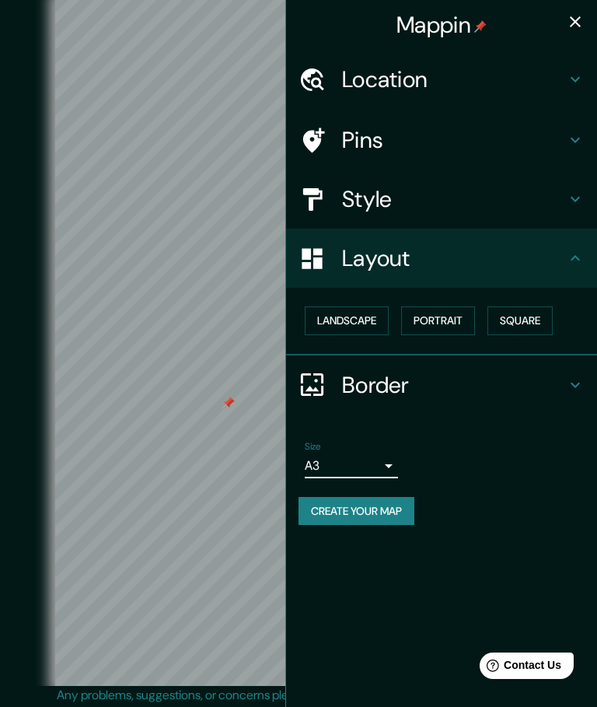
click at [389, 503] on button "Create your map" at bounding box center [357, 511] width 116 height 29
click at [590, 17] on button "button" at bounding box center [575, 21] width 31 height 31
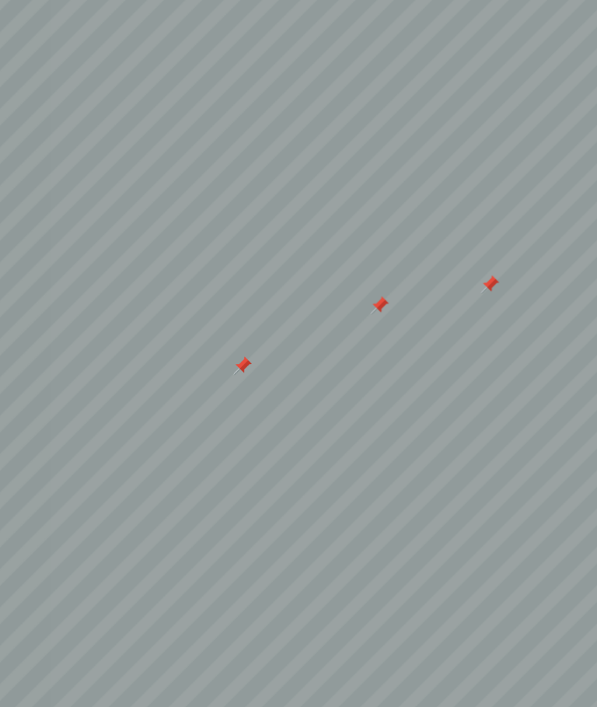
click at [347, 300] on div at bounding box center [353, 306] width 12 height 12
click at [421, 286] on div at bounding box center [427, 292] width 12 height 12
click at [269, 331] on div at bounding box center [275, 337] width 12 height 12
click at [255, 341] on div at bounding box center [261, 347] width 12 height 12
click at [446, 299] on div at bounding box center [452, 305] width 12 height 12
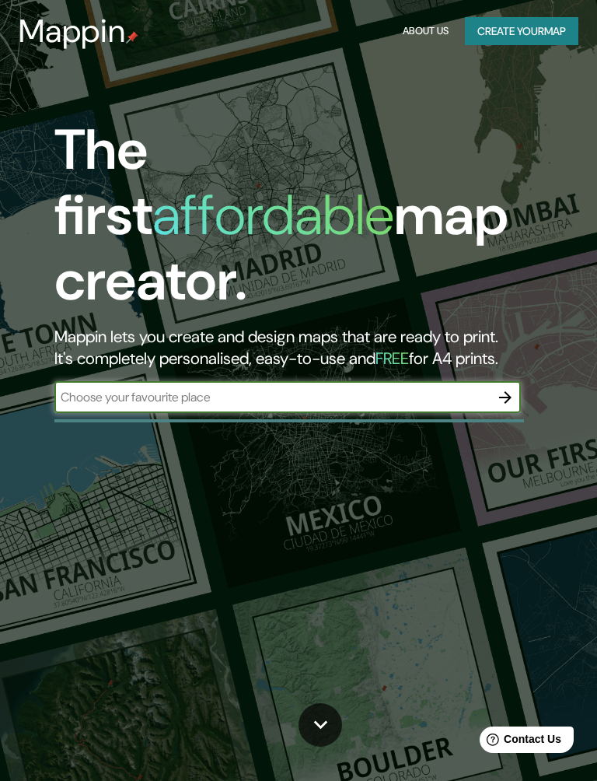
click at [545, 19] on button "Create your map" at bounding box center [522, 31] width 114 height 29
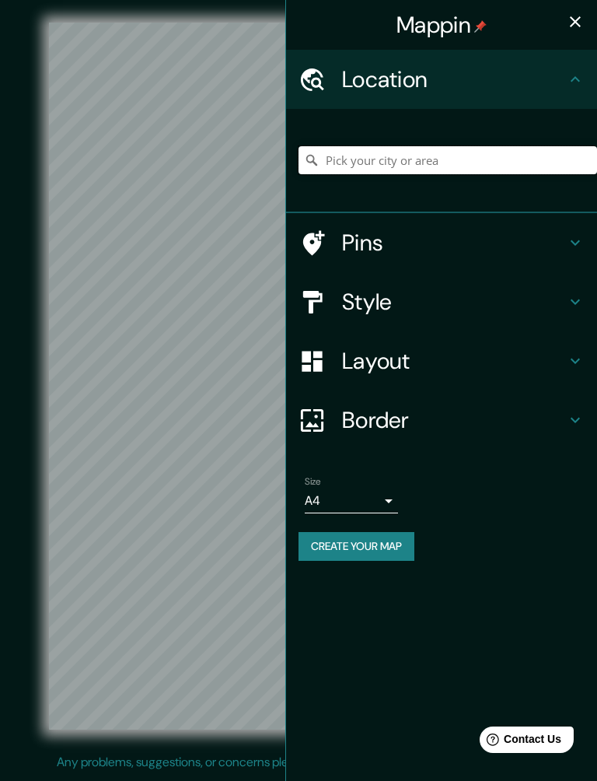
click at [481, 161] on input "Pick your city or area" at bounding box center [448, 160] width 299 height 28
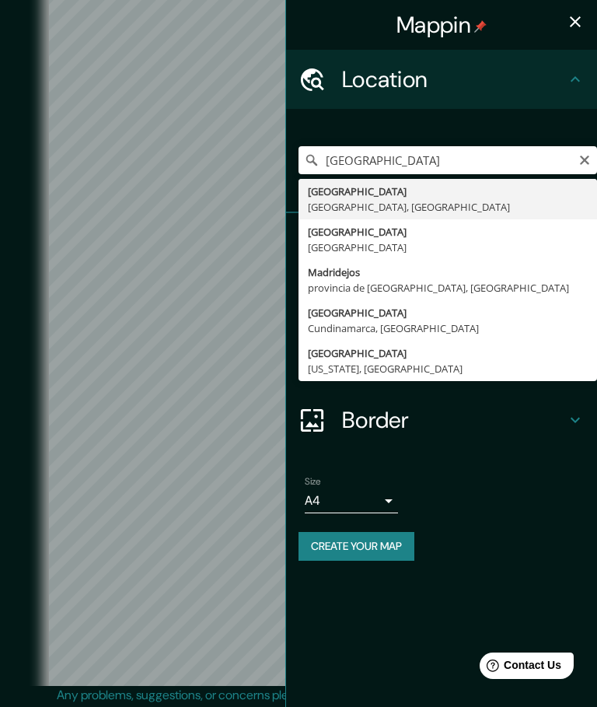
type input "Madrid, Madrid, España"
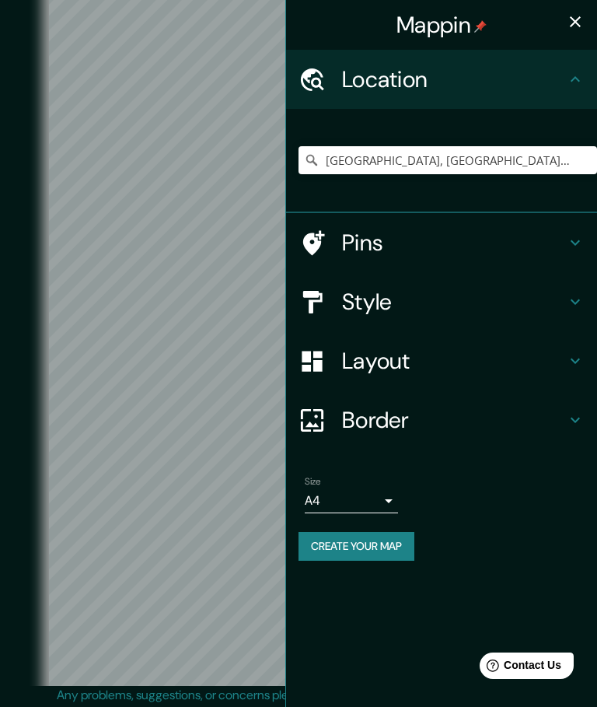
click at [568, 84] on icon at bounding box center [575, 79] width 19 height 19
click at [579, 85] on icon at bounding box center [575, 79] width 19 height 19
click at [581, 12] on button "button" at bounding box center [575, 21] width 31 height 31
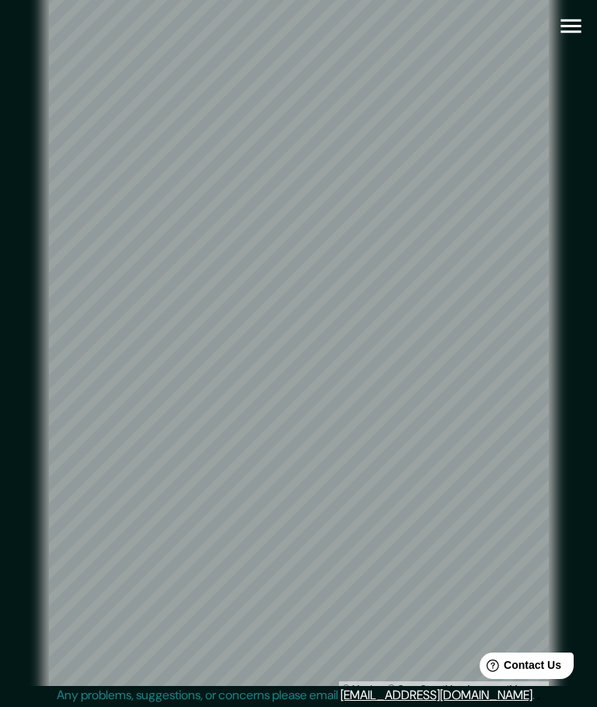
click at [580, 20] on icon "button" at bounding box center [571, 26] width 20 height 14
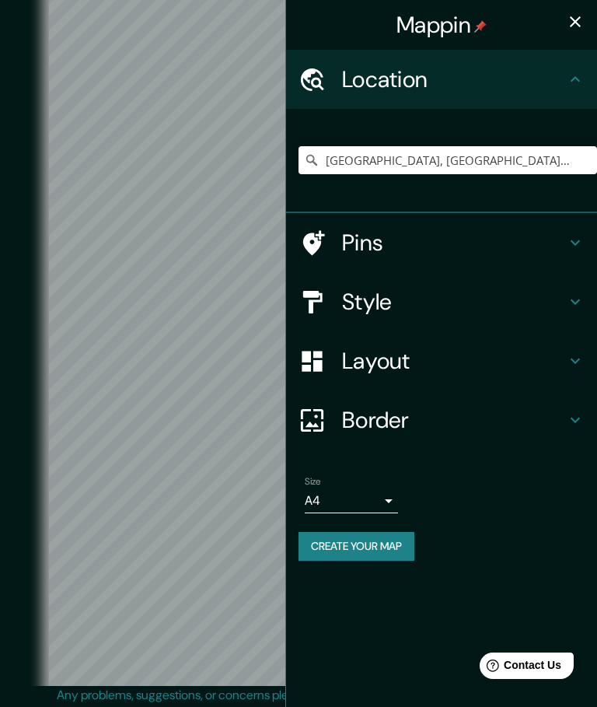
click at [384, 521] on div "Size A4 single Create your map" at bounding box center [442, 521] width 286 height 103
click at [397, 546] on button "Create your map" at bounding box center [357, 546] width 116 height 29
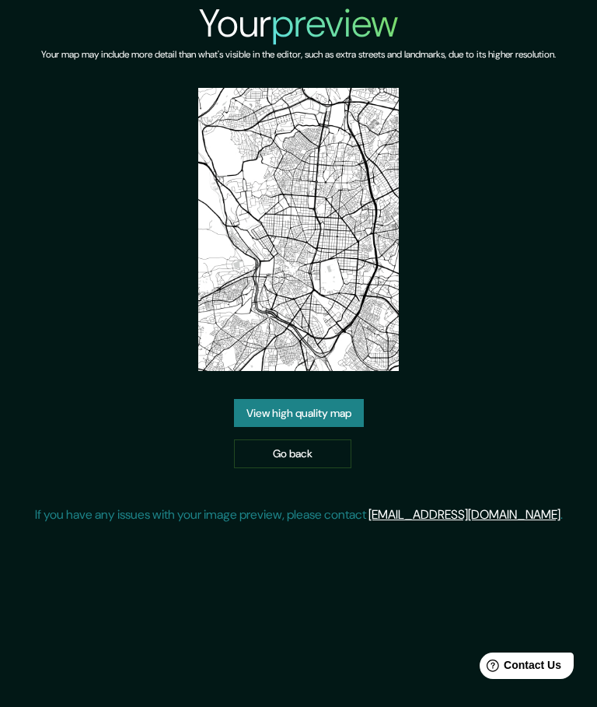
click at [365, 274] on img at bounding box center [298, 229] width 200 height 283
click at [353, 428] on link "View high quality map" at bounding box center [299, 413] width 130 height 29
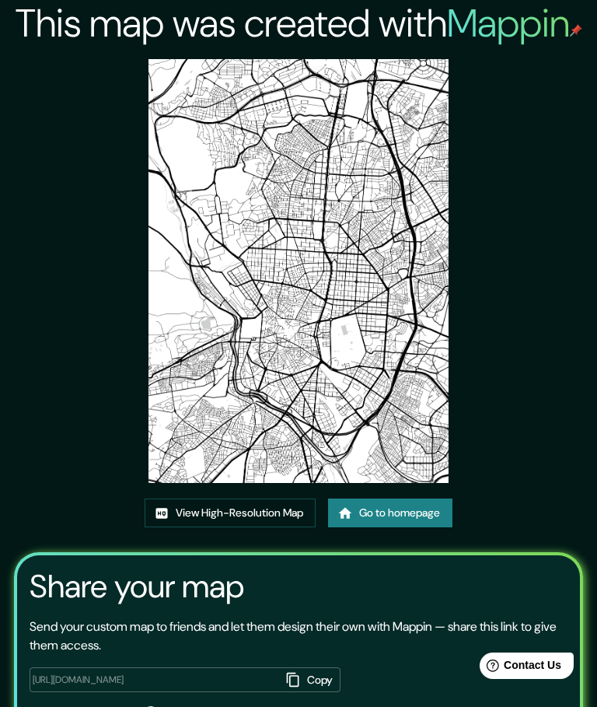
click at [228, 527] on link "View High-Resolution Map" at bounding box center [230, 513] width 171 height 29
